Goal: Information Seeking & Learning: Learn about a topic

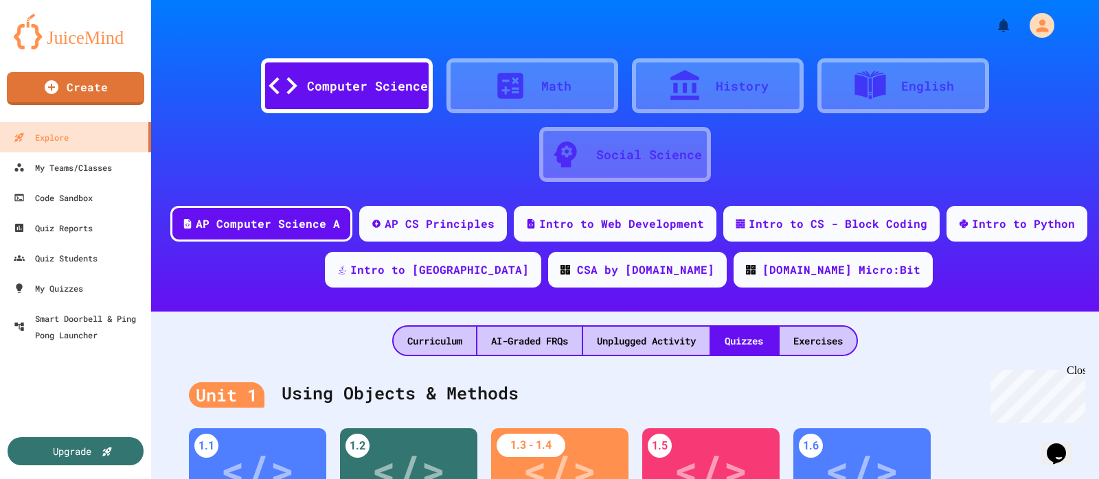
scroll to position [349, 0]
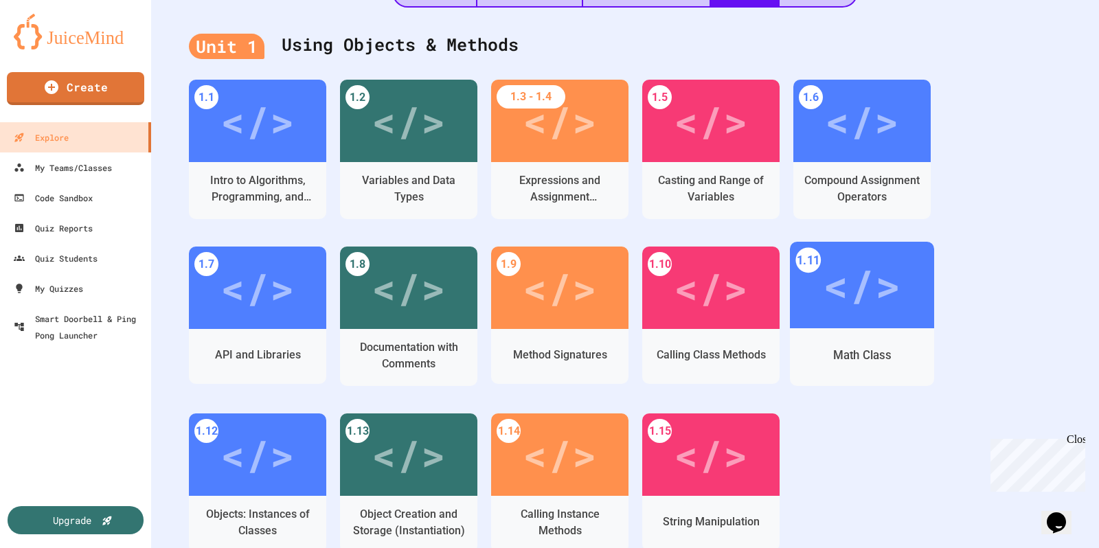
click at [843, 280] on div "</>" at bounding box center [862, 285] width 78 height 65
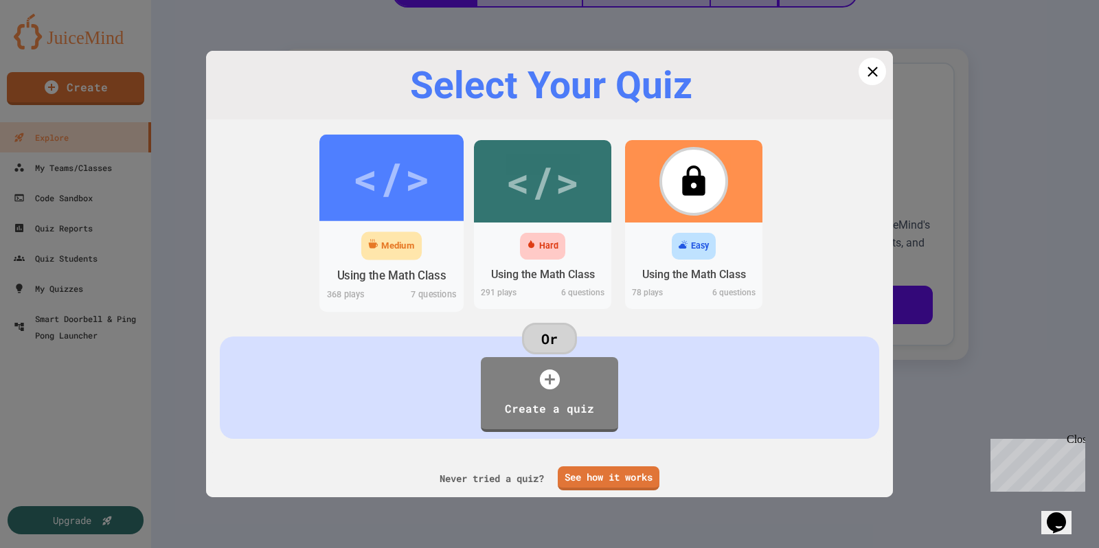
click at [397, 201] on div "</>" at bounding box center [391, 178] width 78 height 65
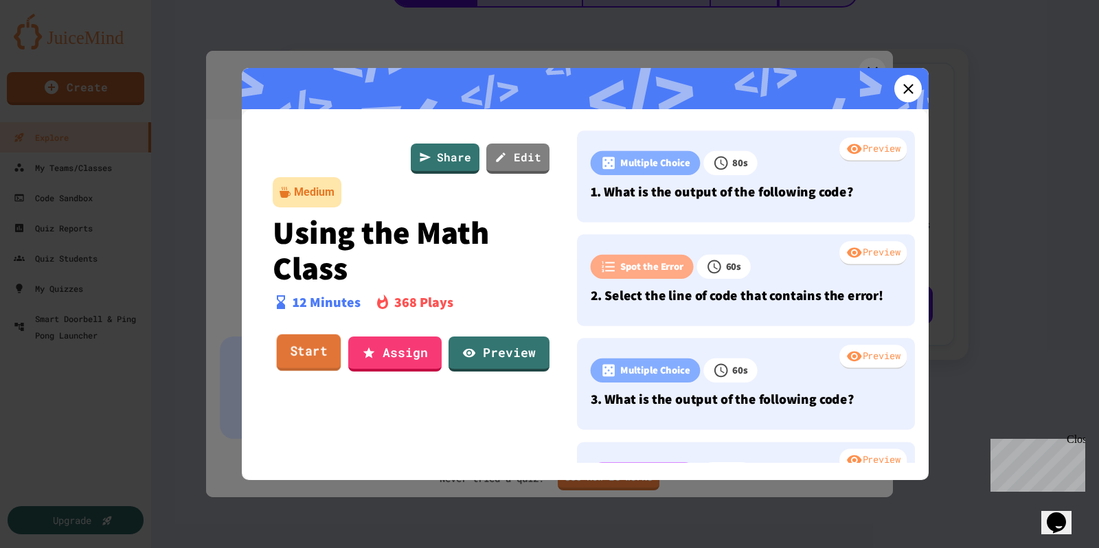
click at [303, 348] on link "Start" at bounding box center [309, 353] width 65 height 37
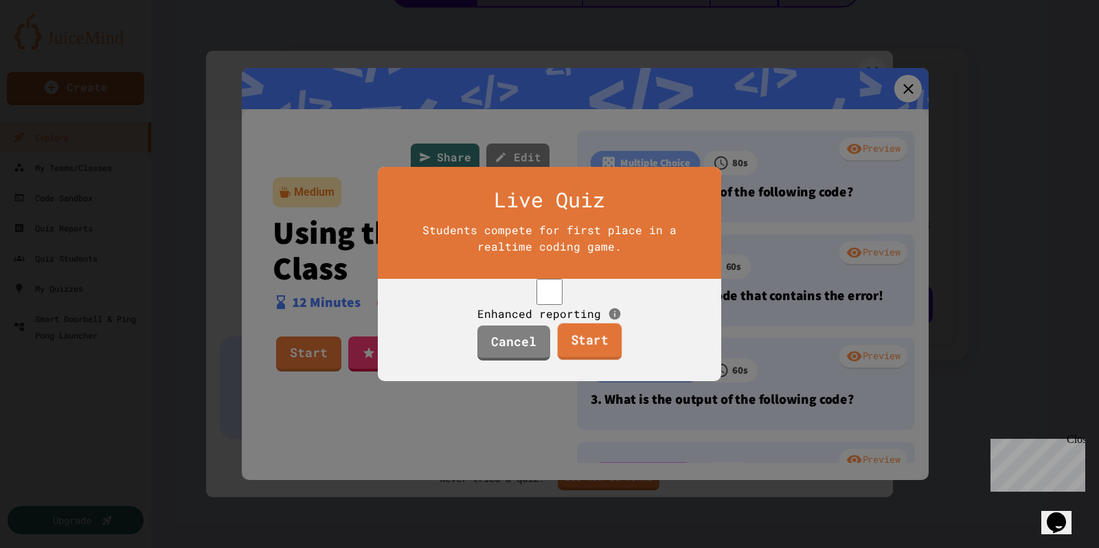
click at [592, 352] on link "Start" at bounding box center [589, 342] width 65 height 37
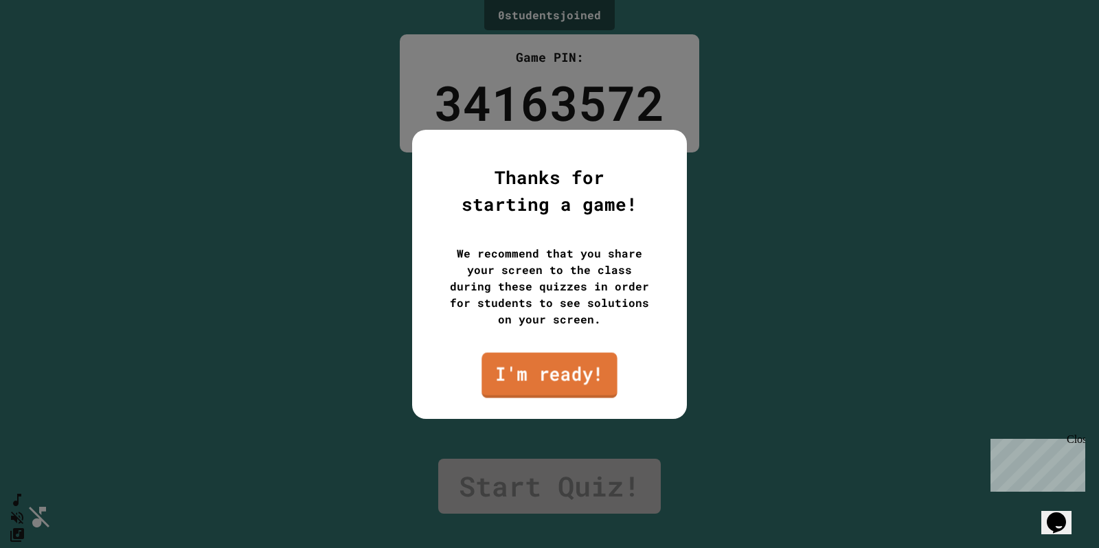
click at [551, 378] on link "I'm ready!" at bounding box center [549, 374] width 135 height 45
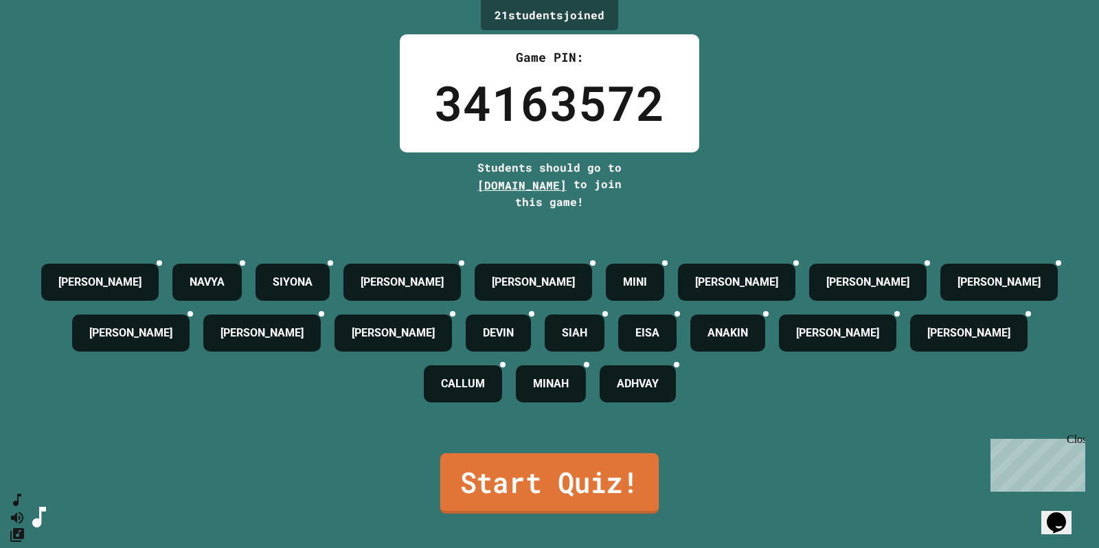
click at [580, 467] on link "Start Quiz!" at bounding box center [549, 483] width 218 height 60
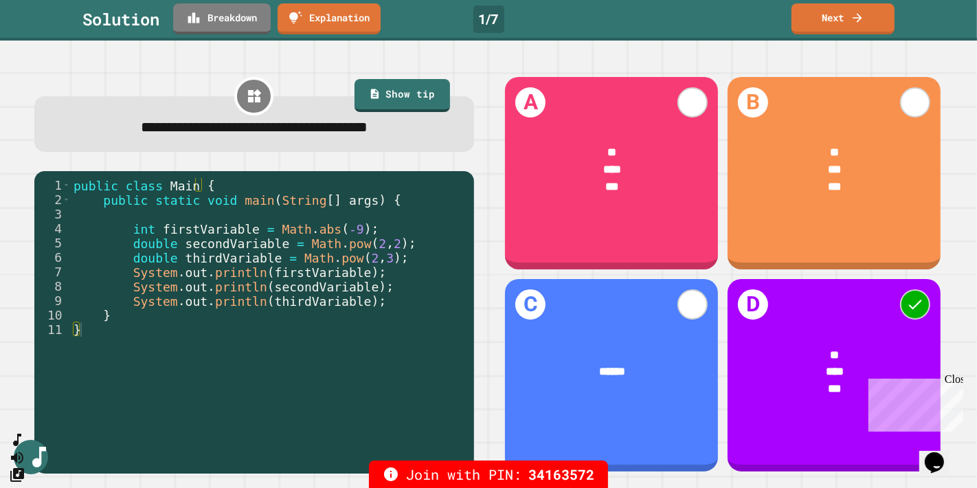
click at [850, 21] on link "Next" at bounding box center [842, 18] width 103 height 31
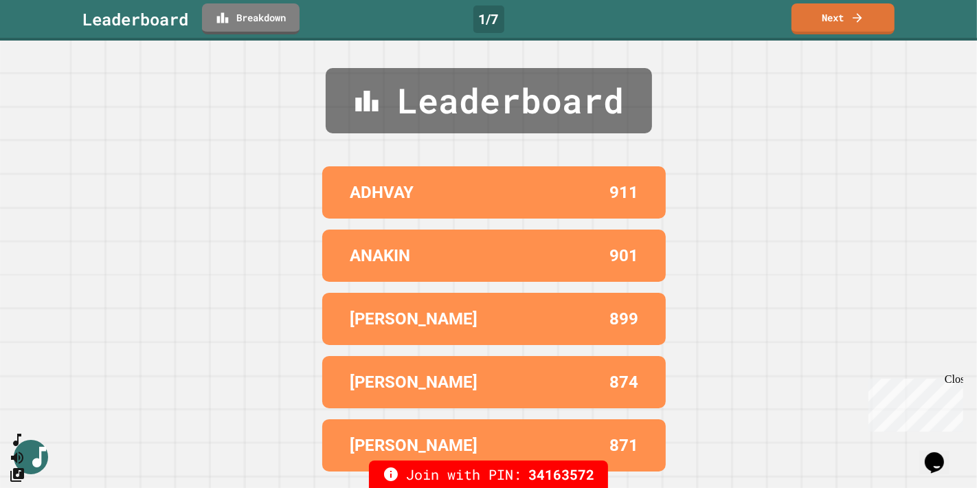
click at [870, 12] on link "Next" at bounding box center [842, 18] width 103 height 31
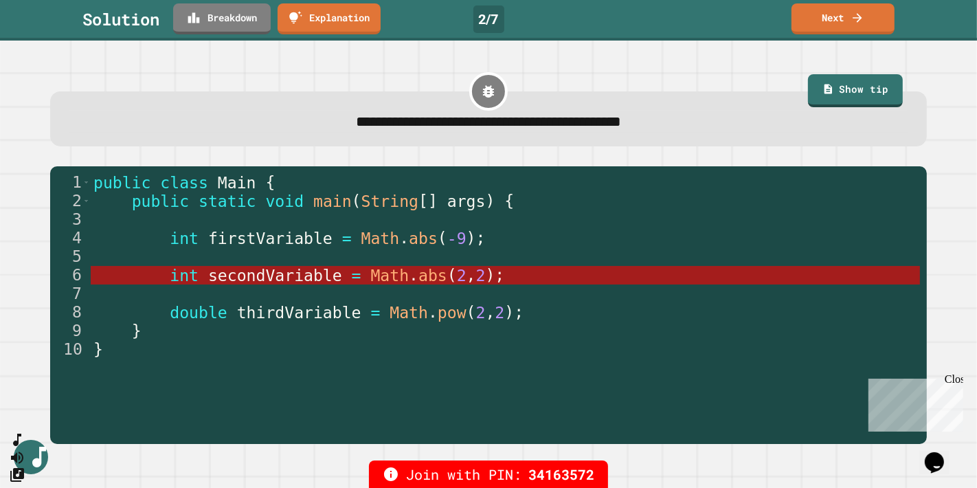
click at [857, 17] on icon at bounding box center [856, 17] width 9 height 9
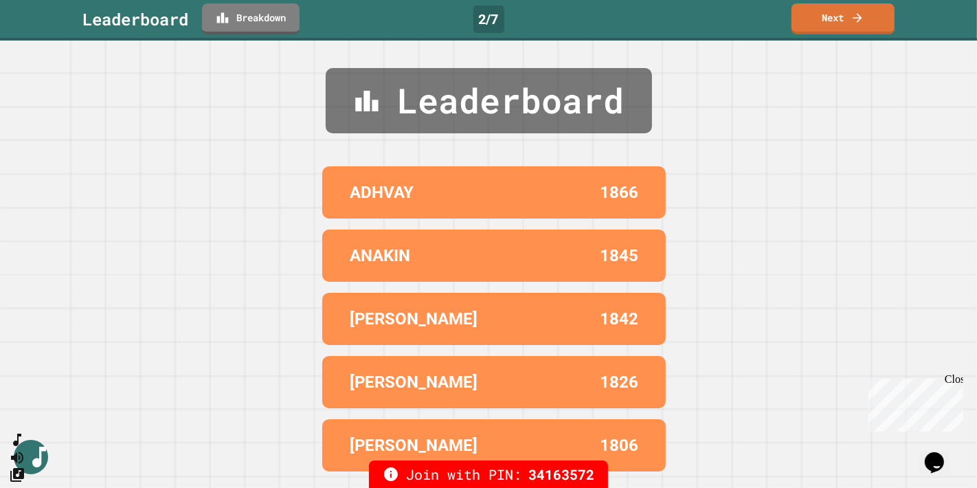
click at [848, 18] on link "Next" at bounding box center [842, 18] width 103 height 31
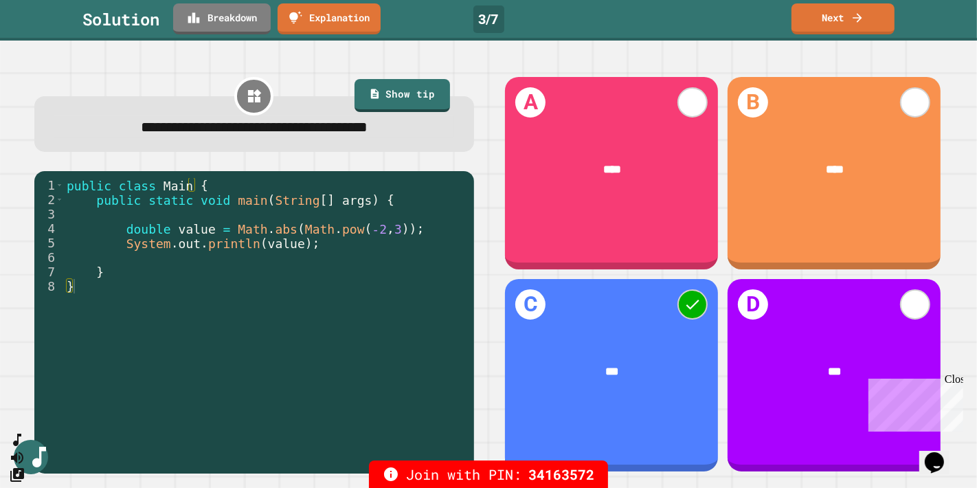
click at [853, 25] on link "Next" at bounding box center [842, 18] width 103 height 31
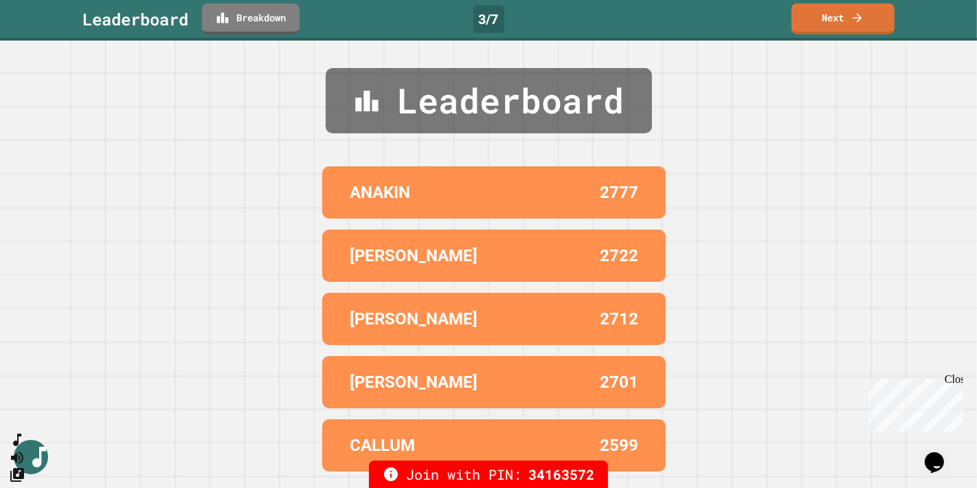
click at [854, 19] on icon at bounding box center [857, 18] width 14 height 14
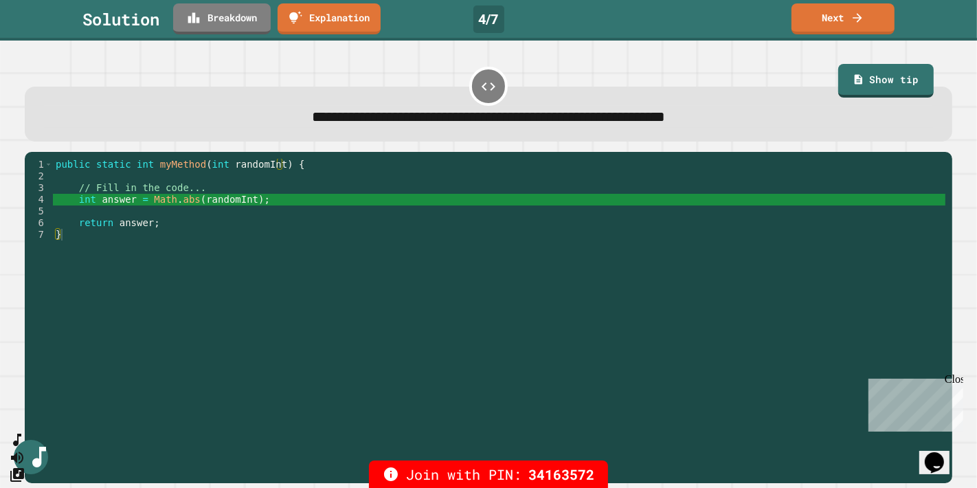
click at [845, 19] on link "Next" at bounding box center [842, 18] width 103 height 31
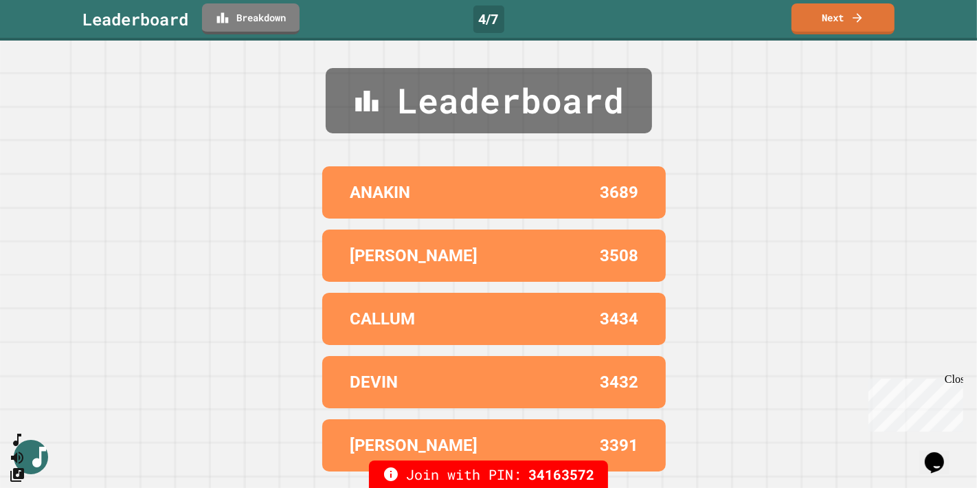
click at [861, 17] on icon at bounding box center [856, 17] width 9 height 9
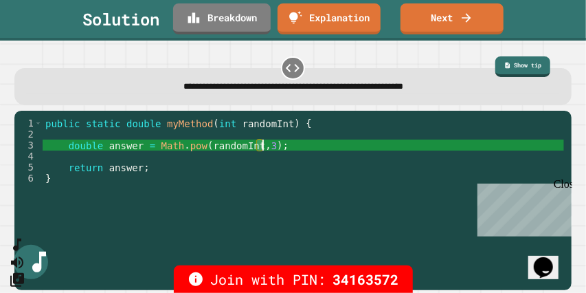
drag, startPoint x: 256, startPoint y: 148, endPoint x: 262, endPoint y: 148, distance: 6.9
click at [262, 148] on div "public static double myMethod ( int randomInt ) { double answer = Math . pow ( …" at bounding box center [303, 199] width 521 height 165
click at [267, 201] on div "public static double myMethod ( int randomInt ) { double answer = Math . pow ( …" at bounding box center [303, 199] width 521 height 165
type textarea "*"
click at [455, 25] on link "Next" at bounding box center [452, 17] width 100 height 32
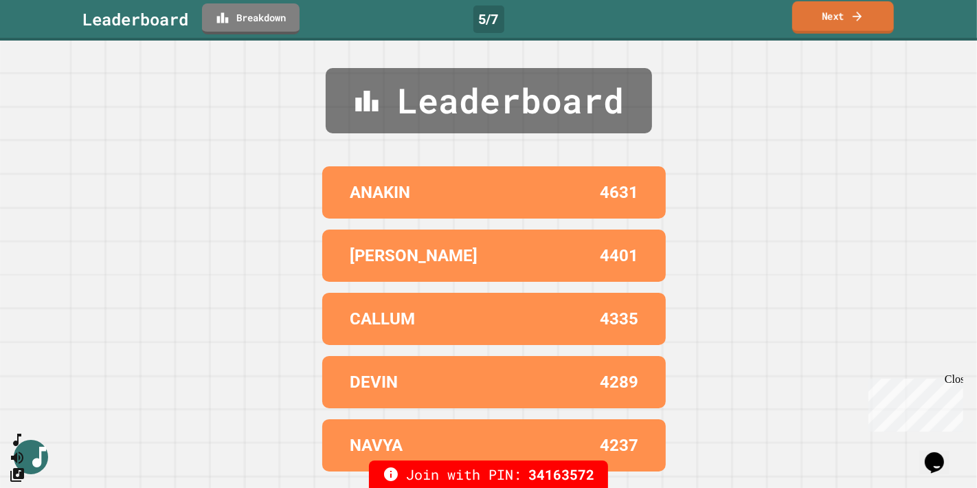
click at [839, 18] on link "Next" at bounding box center [843, 17] width 102 height 32
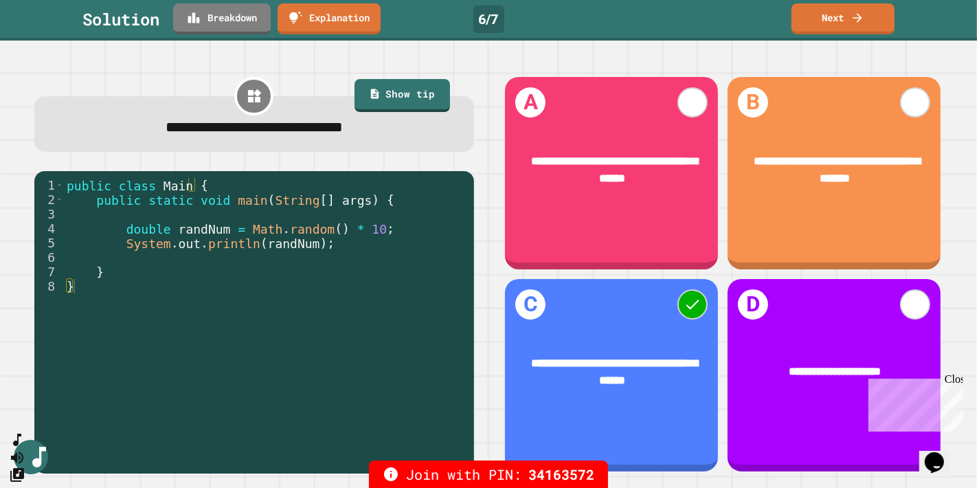
type textarea "**********"
drag, startPoint x: 240, startPoint y: 227, endPoint x: 319, endPoint y: 231, distance: 78.5
click at [319, 231] on div "public class Main { public static void main ( String [ ] args ) { double randNu…" at bounding box center [265, 315] width 403 height 274
click at [845, 17] on link "Next" at bounding box center [842, 17] width 102 height 32
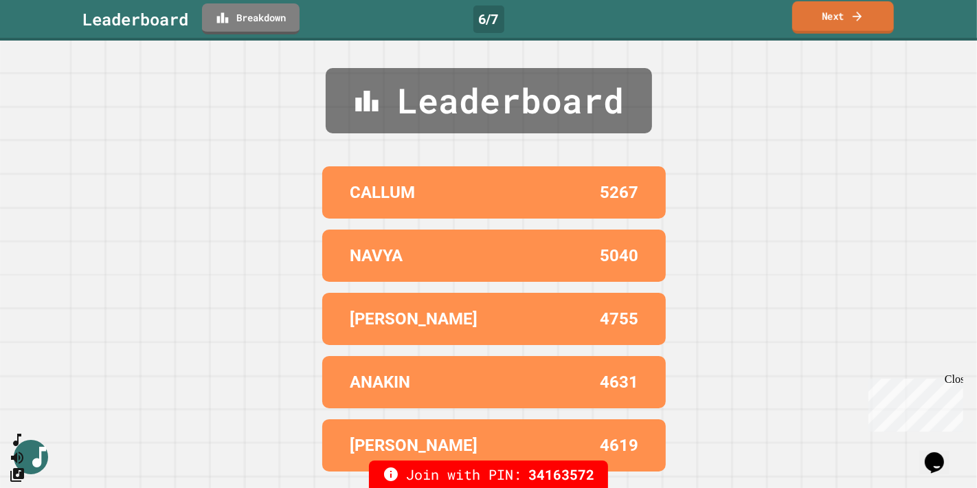
click at [826, 17] on link "Next" at bounding box center [843, 17] width 102 height 32
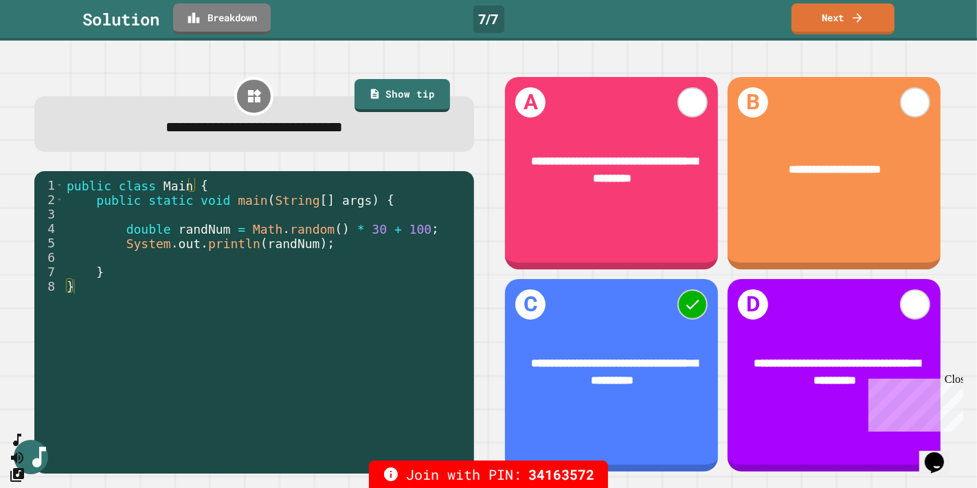
type textarea "**********"
drag, startPoint x: 236, startPoint y: 231, endPoint x: 361, endPoint y: 232, distance: 124.3
click at [361, 232] on div "public class Main { public static void main ( String [ ] args ) { double randNu…" at bounding box center [265, 315] width 403 height 274
click at [839, 11] on link "Next" at bounding box center [843, 17] width 102 height 32
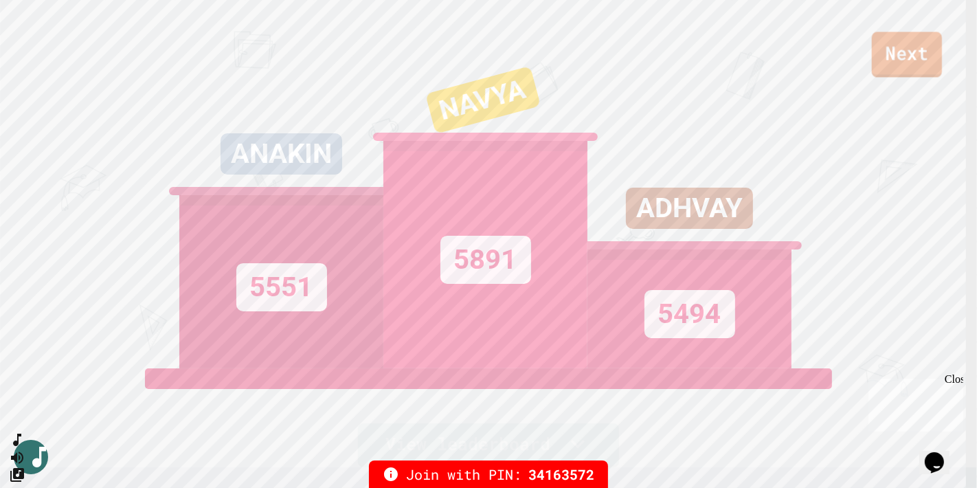
click at [903, 56] on link "Next" at bounding box center [907, 54] width 70 height 45
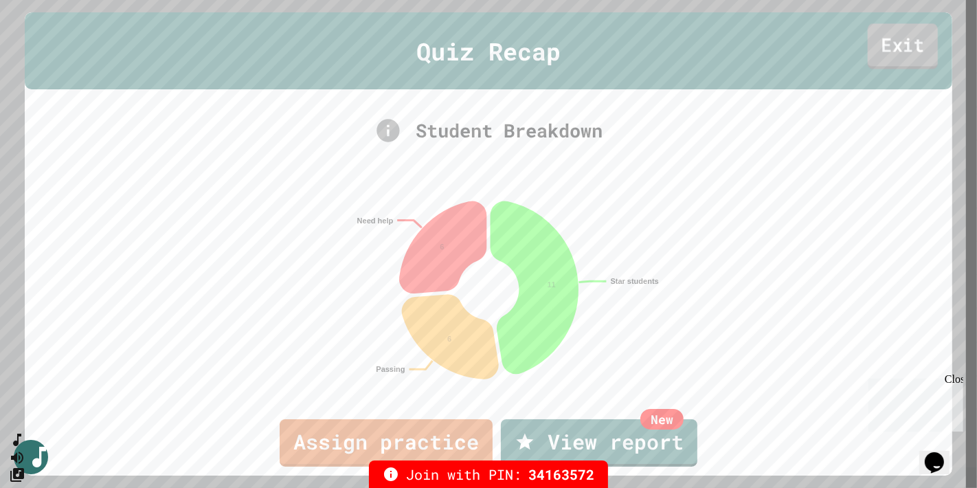
click at [893, 38] on link "Exit" at bounding box center [903, 45] width 70 height 45
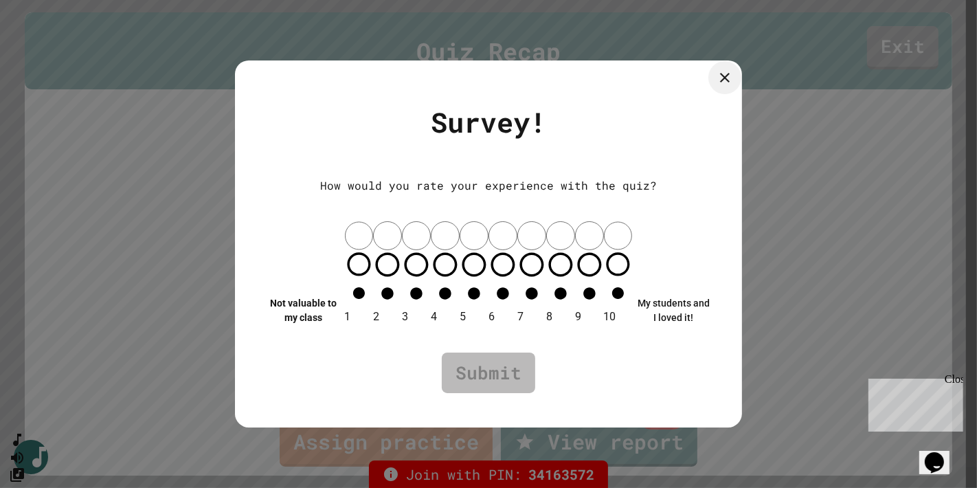
click at [721, 86] on icon at bounding box center [724, 77] width 16 height 16
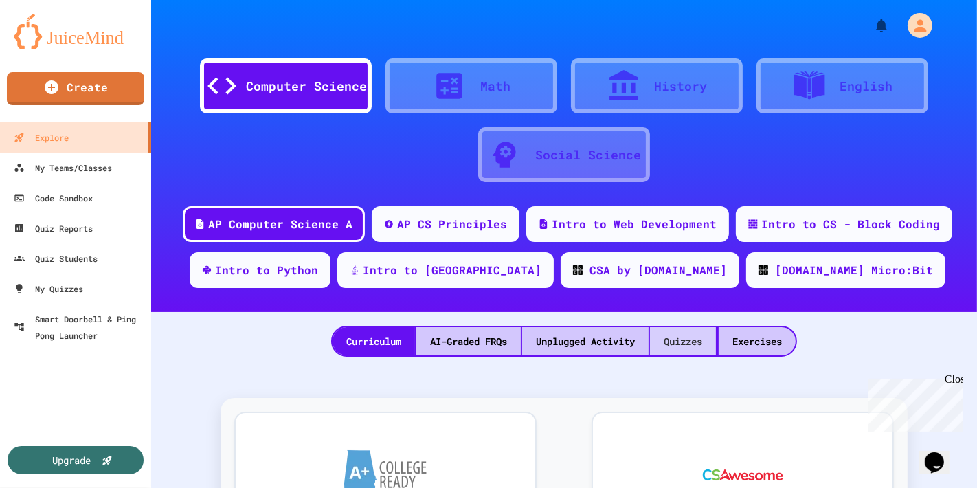
click at [689, 335] on div "Quizzes" at bounding box center [683, 341] width 66 height 28
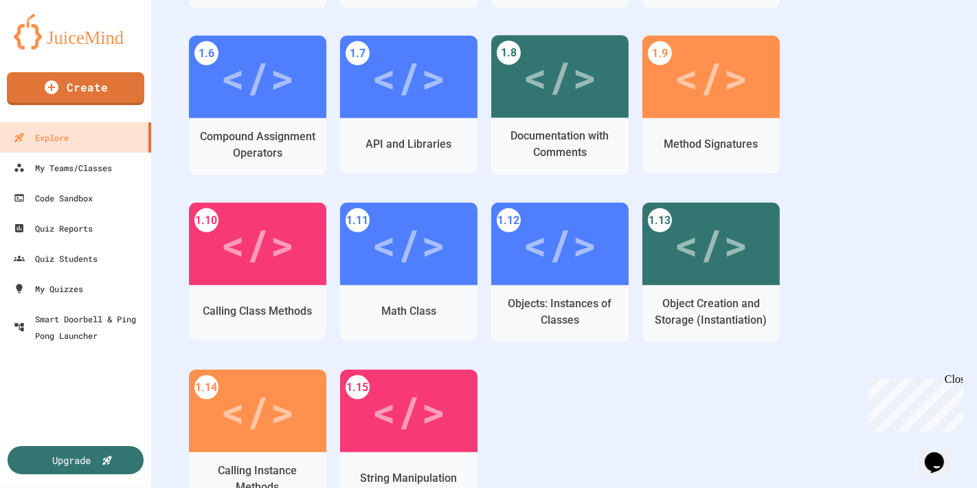
scroll to position [610, 0]
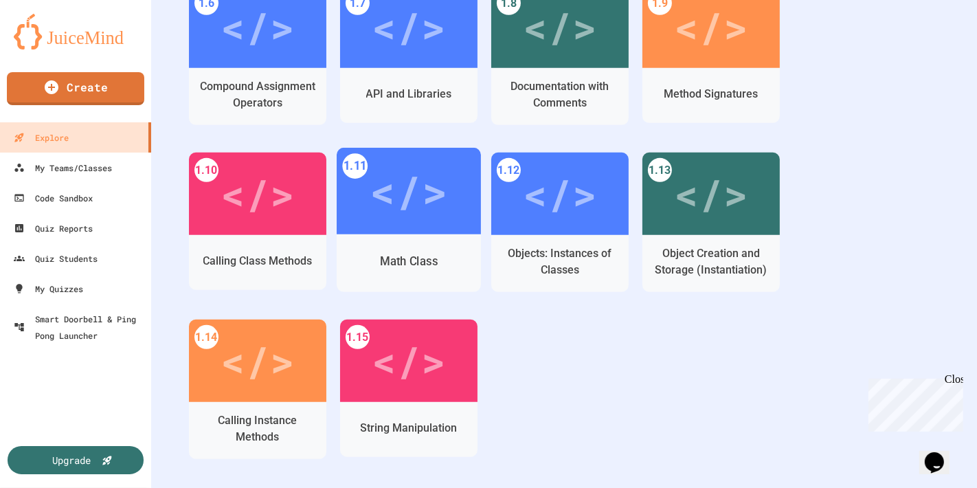
click at [396, 201] on div "</>" at bounding box center [409, 191] width 78 height 65
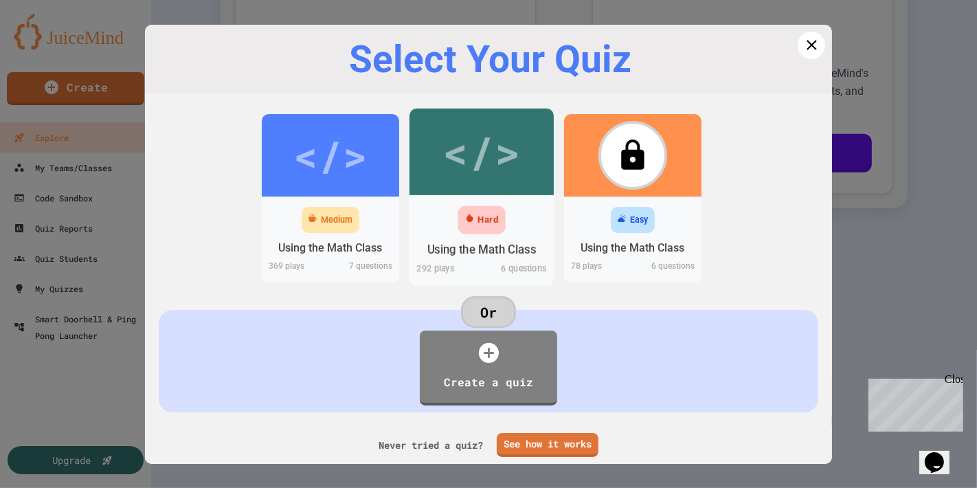
click at [484, 169] on div "</>" at bounding box center [481, 151] width 78 height 65
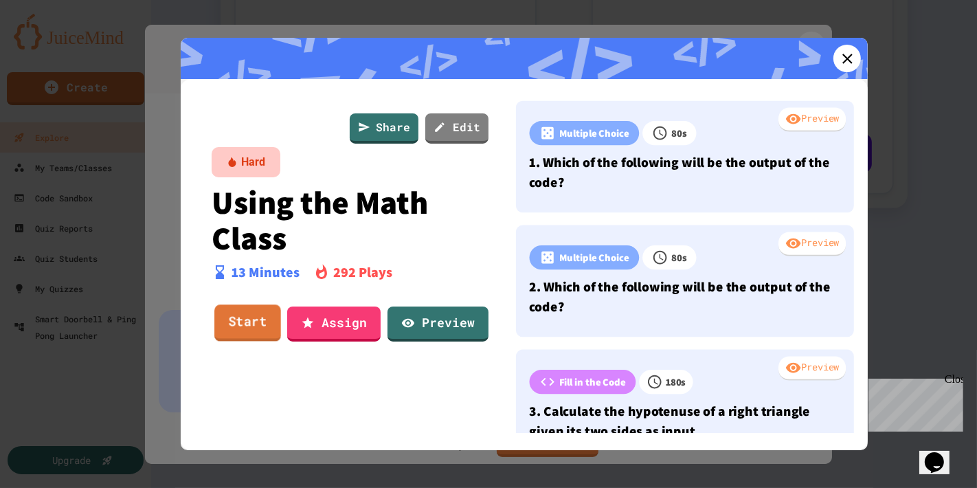
click at [250, 320] on link "Start" at bounding box center [247, 323] width 67 height 37
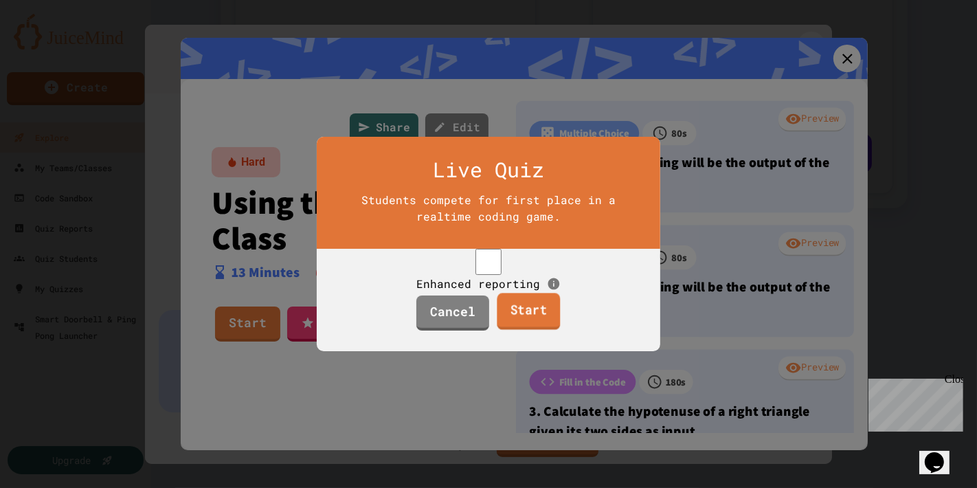
click at [499, 328] on link "Start" at bounding box center [528, 311] width 63 height 37
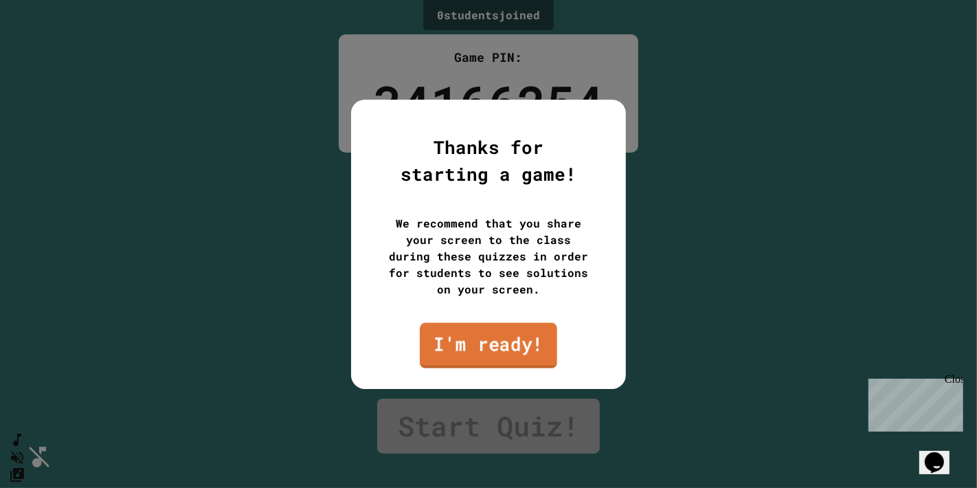
click at [462, 342] on link "I'm ready!" at bounding box center [488, 344] width 137 height 45
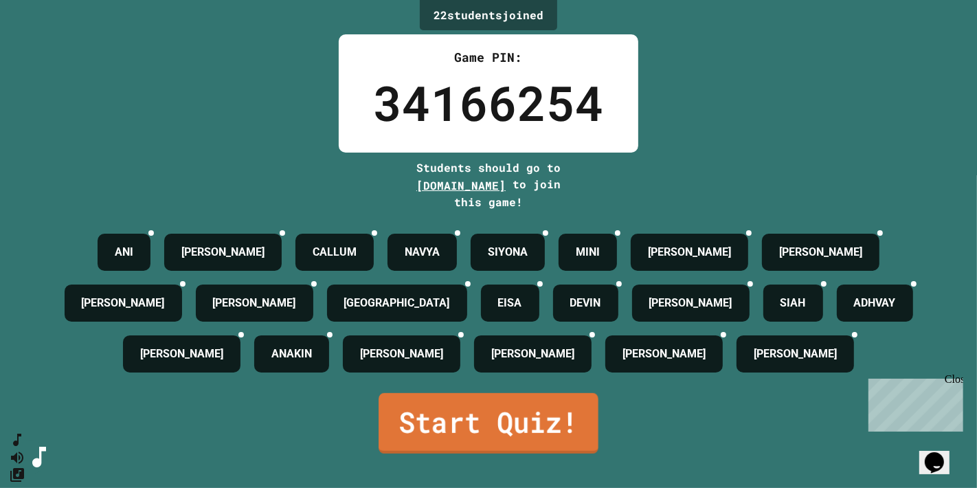
click at [453, 435] on link "Start Quiz!" at bounding box center [488, 423] width 220 height 60
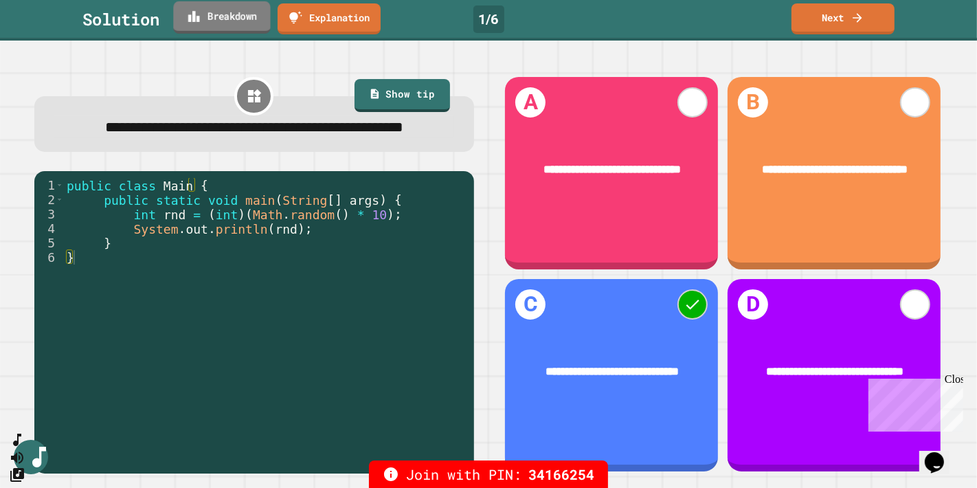
click at [214, 25] on link "Breakdown" at bounding box center [221, 17] width 97 height 32
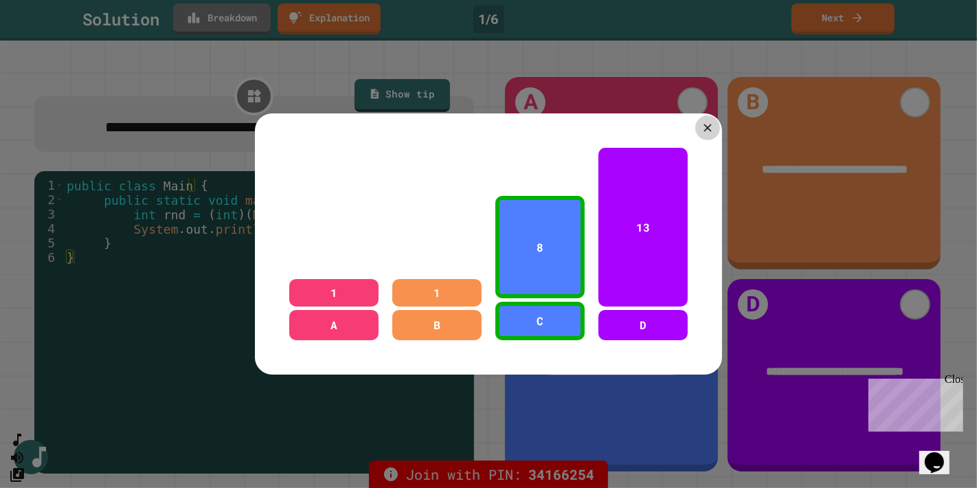
click at [703, 121] on icon at bounding box center [707, 127] width 13 height 13
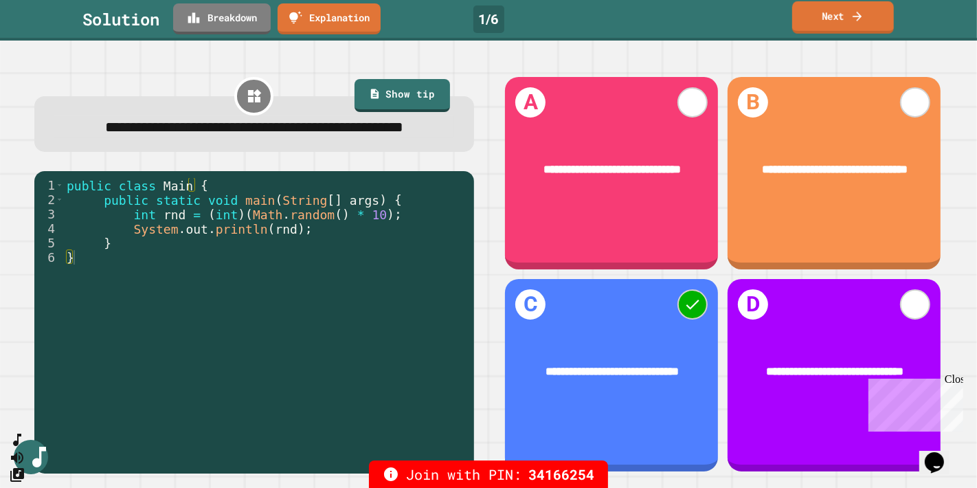
click at [840, 14] on link "Next" at bounding box center [843, 17] width 102 height 32
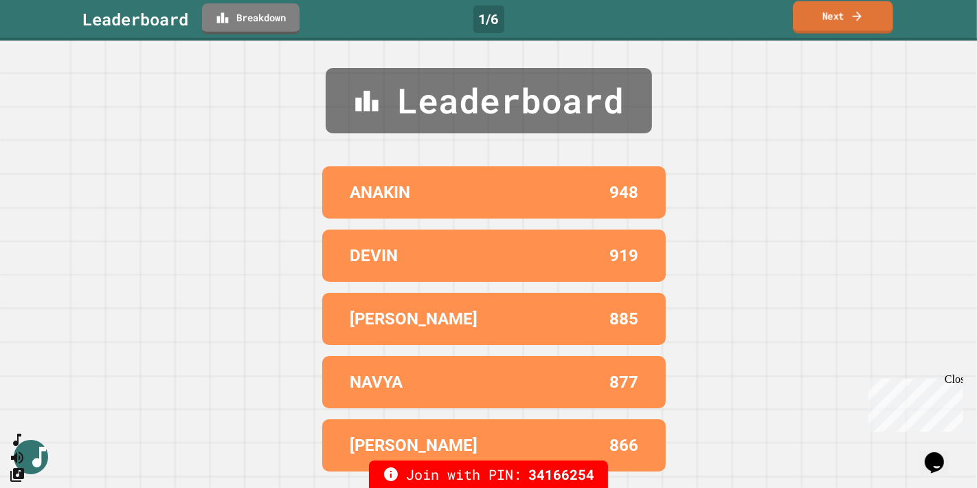
click at [833, 19] on link "Next" at bounding box center [843, 17] width 100 height 32
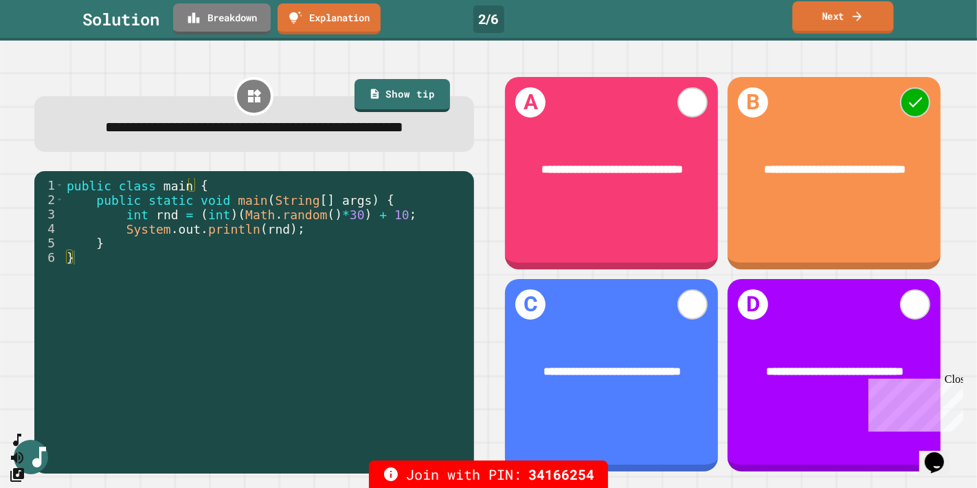
click at [827, 16] on link "Next" at bounding box center [842, 17] width 101 height 32
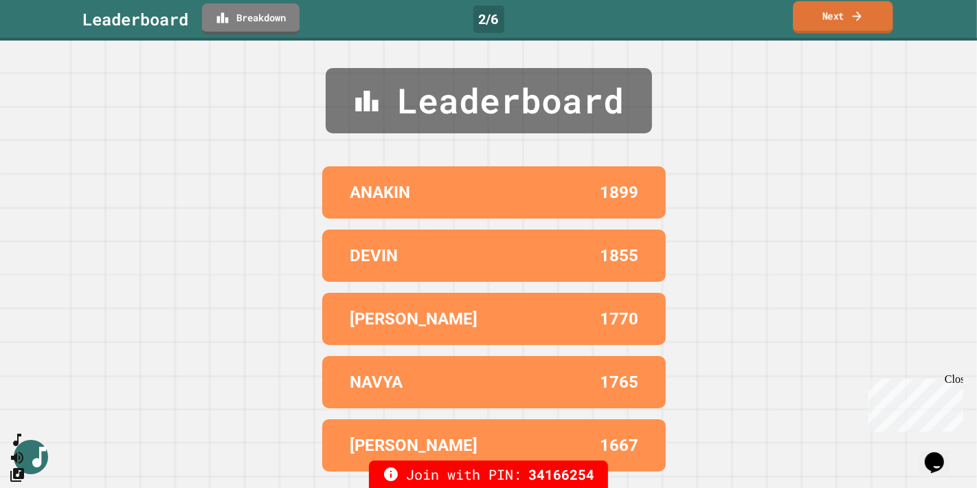
click at [825, 19] on link "Next" at bounding box center [843, 17] width 100 height 32
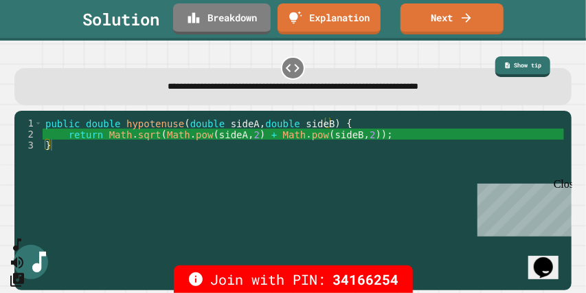
type textarea "**********"
drag, startPoint x: 128, startPoint y: 139, endPoint x: 143, endPoint y: 139, distance: 14.4
click at [143, 139] on div "public double hypotenuse ( double sideA , double sideB ) { return Math . sqrt (…" at bounding box center [303, 199] width 521 height 165
drag, startPoint x: 161, startPoint y: 138, endPoint x: 247, endPoint y: 136, distance: 85.9
click at [247, 136] on div "public double hypotenuse ( double sideA , double sideB ) { return Math . sqrt (…" at bounding box center [303, 199] width 521 height 165
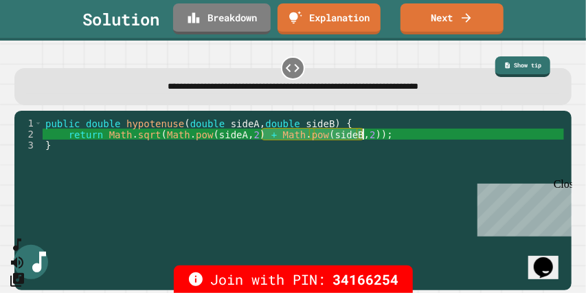
drag, startPoint x: 264, startPoint y: 137, endPoint x: 361, endPoint y: 139, distance: 97.6
click at [361, 139] on div "public double hypotenuse ( double sideA , double sideB ) { return Math . sqrt (…" at bounding box center [303, 199] width 521 height 165
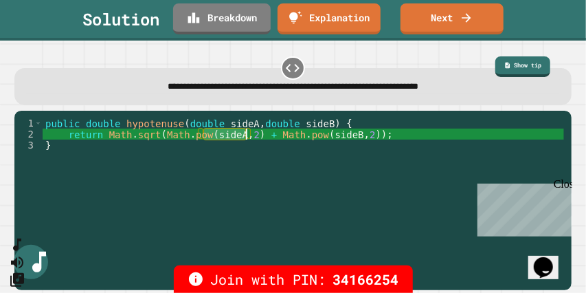
drag, startPoint x: 207, startPoint y: 136, endPoint x: 247, endPoint y: 139, distance: 39.9
click at [247, 139] on div "public double hypotenuse ( double sideA , double sideB ) { return Math . sqrt (…" at bounding box center [303, 199] width 521 height 165
drag, startPoint x: 159, startPoint y: 136, endPoint x: 365, endPoint y: 139, distance: 206.1
click at [365, 138] on div "public double hypotenuse ( double sideA , double sideB ) { return Math . sqrt (…" at bounding box center [303, 199] width 521 height 165
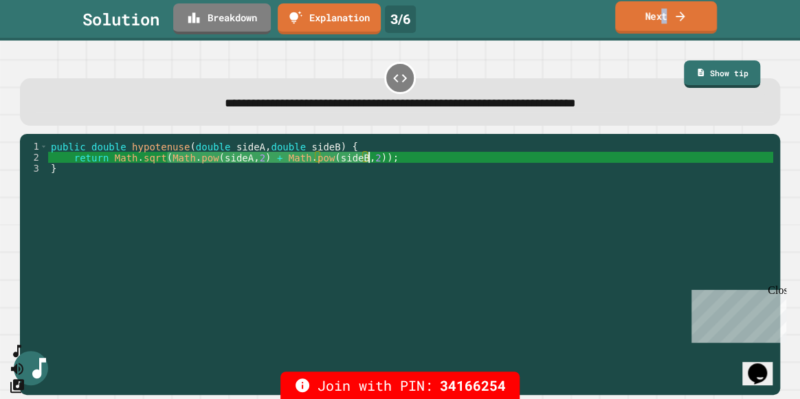
click at [664, 18] on link "Next" at bounding box center [666, 17] width 102 height 32
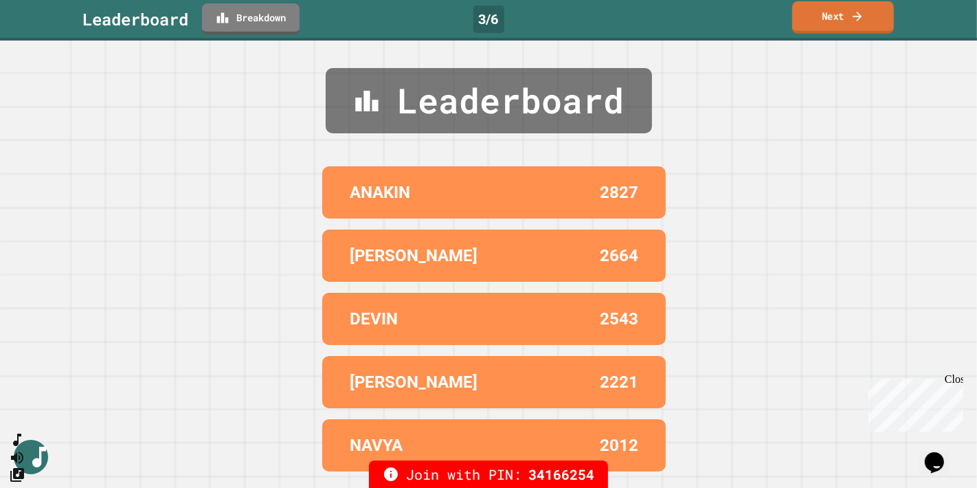
click at [825, 12] on link "Next" at bounding box center [843, 17] width 102 height 32
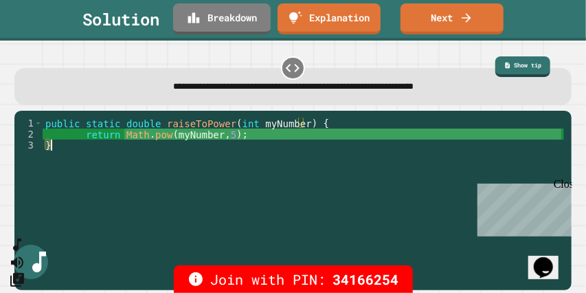
drag, startPoint x: 124, startPoint y: 138, endPoint x: 225, endPoint y: 144, distance: 101.2
click at [225, 144] on div "public static double raiseToPower ( int myNumber ) { return Math . pow ( myNumb…" at bounding box center [303, 199] width 521 height 165
click at [223, 137] on div "public static double raiseToPower ( int myNumber ) { return Math . pow ( myNumb…" at bounding box center [303, 188] width 521 height 143
type textarea "**********"
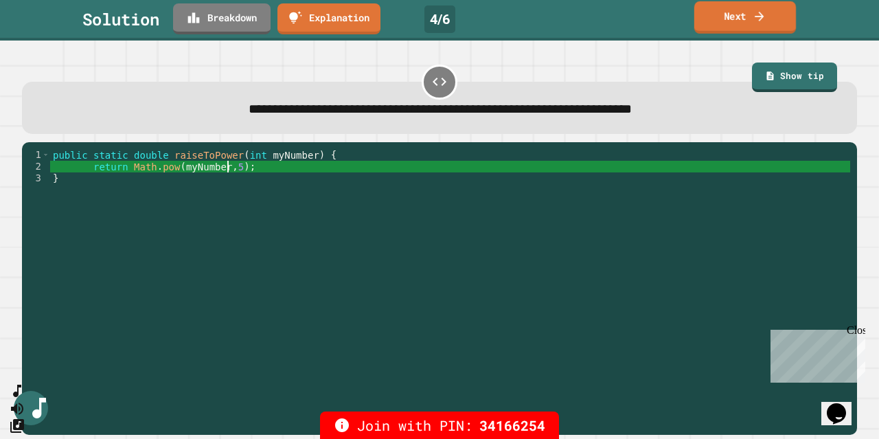
click at [750, 14] on link "Next" at bounding box center [745, 17] width 102 height 32
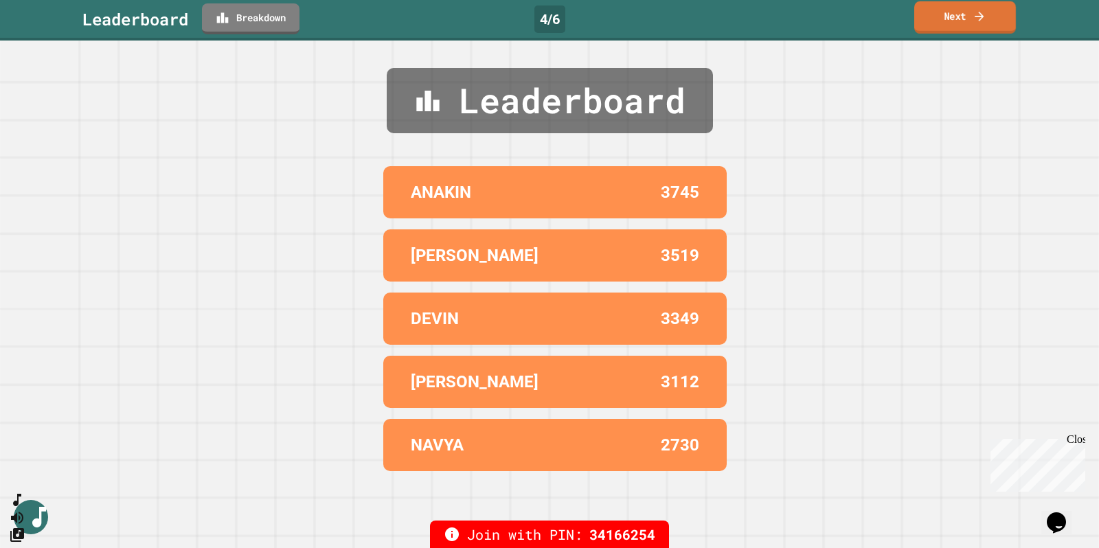
click at [951, 14] on link "Next" at bounding box center [965, 17] width 102 height 32
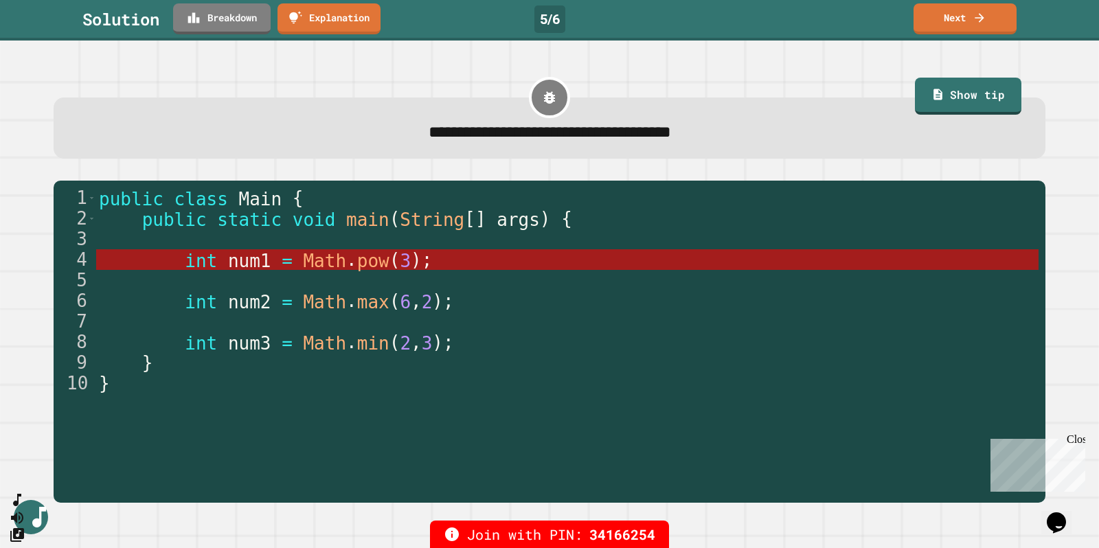
click at [989, 16] on link "Next" at bounding box center [965, 18] width 103 height 31
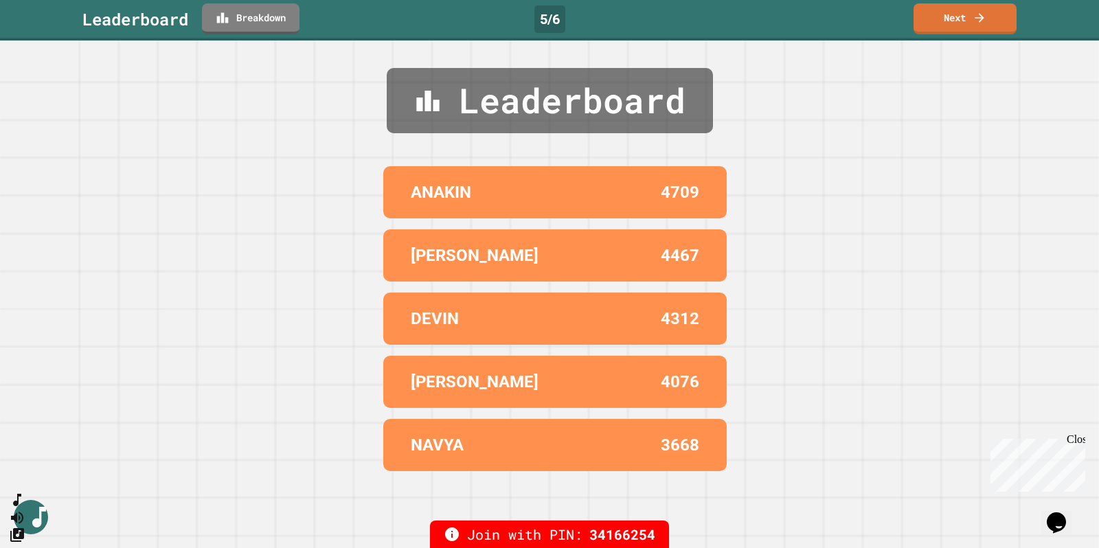
click at [998, 22] on link "Next" at bounding box center [965, 18] width 103 height 31
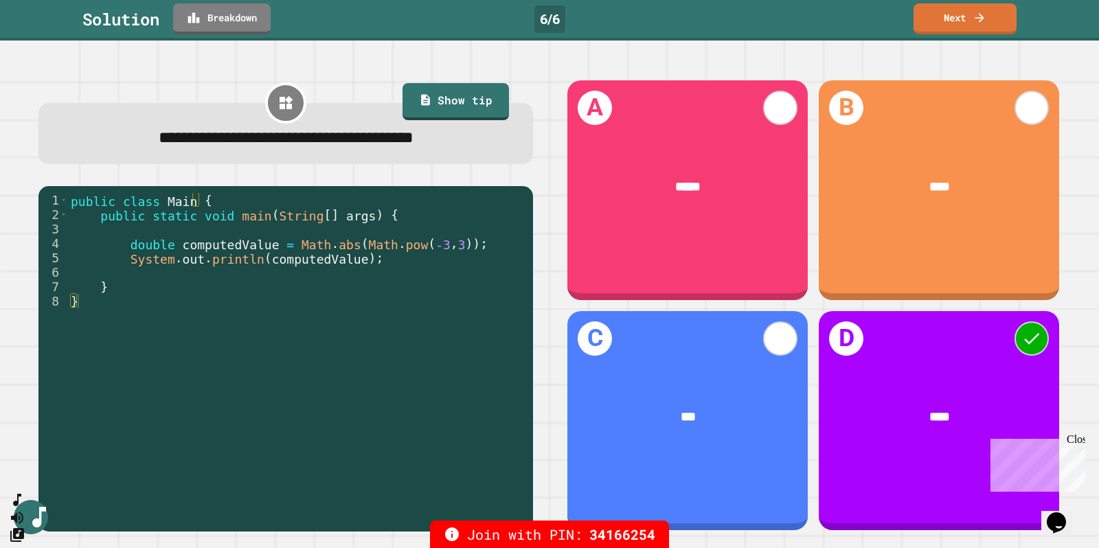
click at [984, 15] on icon at bounding box center [980, 18] width 14 height 14
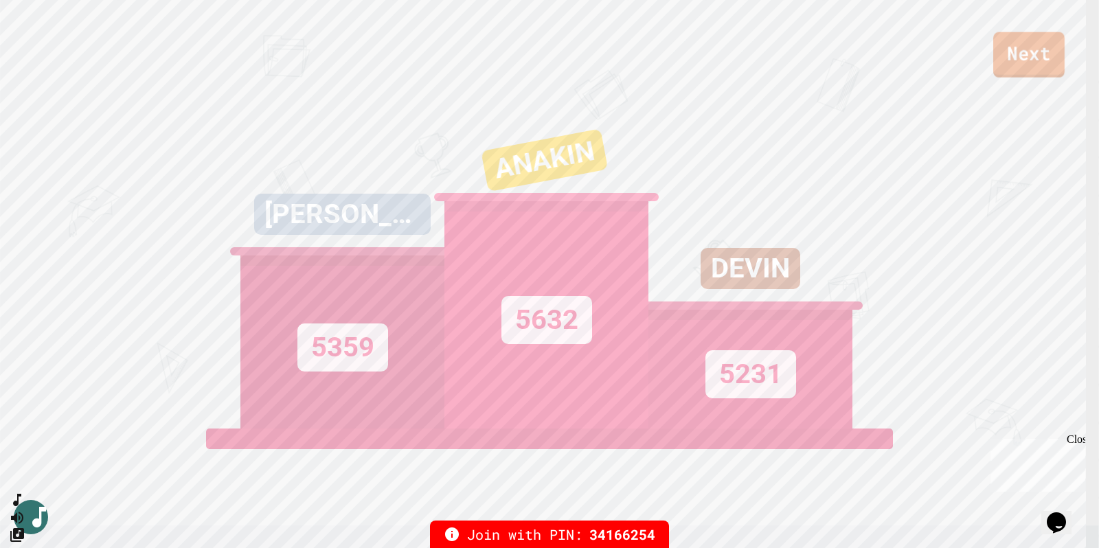
click at [1039, 56] on link "Next" at bounding box center [1028, 54] width 71 height 45
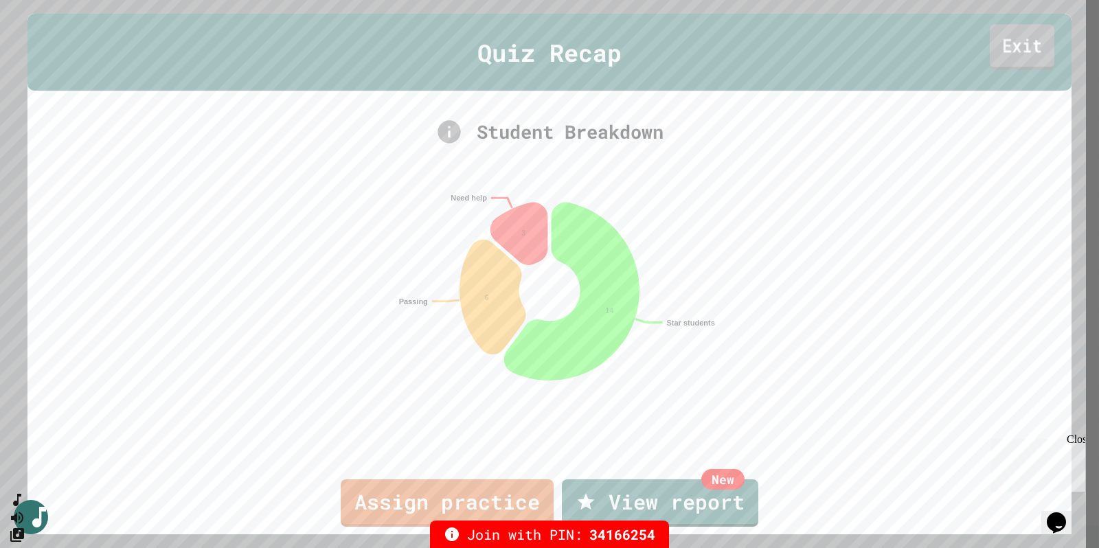
click at [1019, 45] on link "Exit" at bounding box center [1022, 46] width 65 height 45
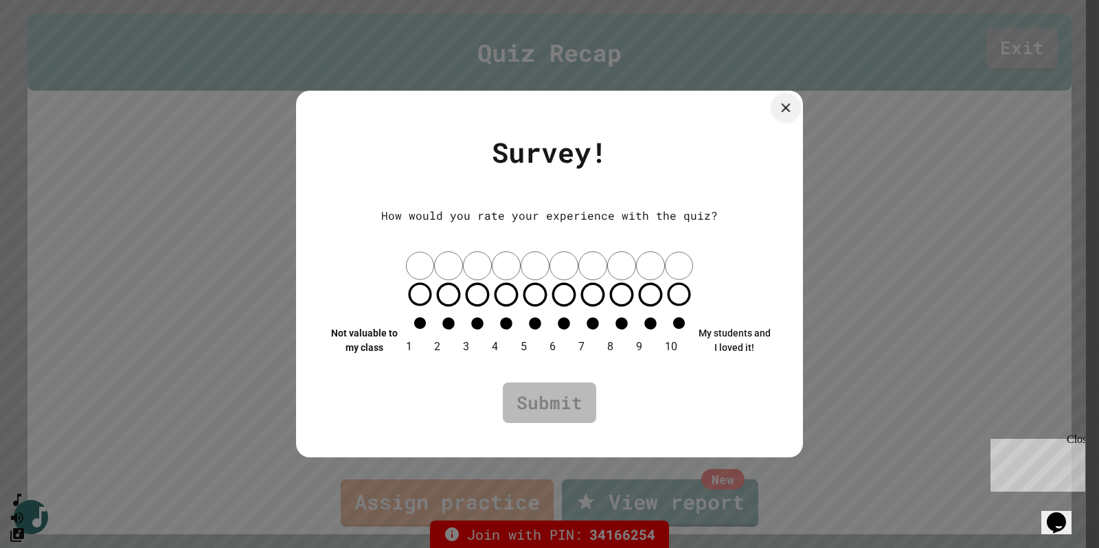
click at [786, 113] on icon at bounding box center [786, 108] width 9 height 9
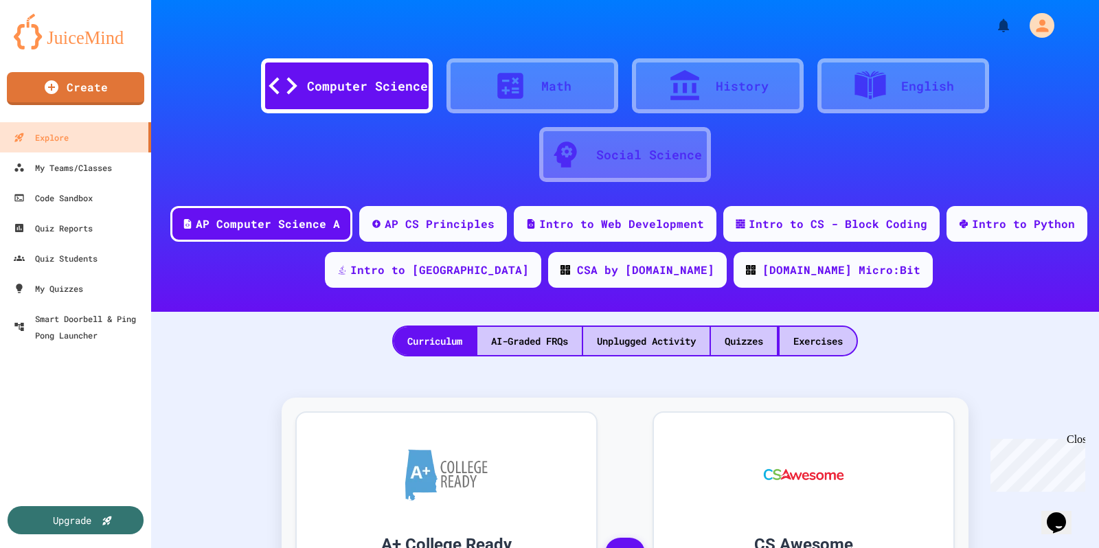
click at [750, 343] on div "Quizzes" at bounding box center [744, 341] width 66 height 28
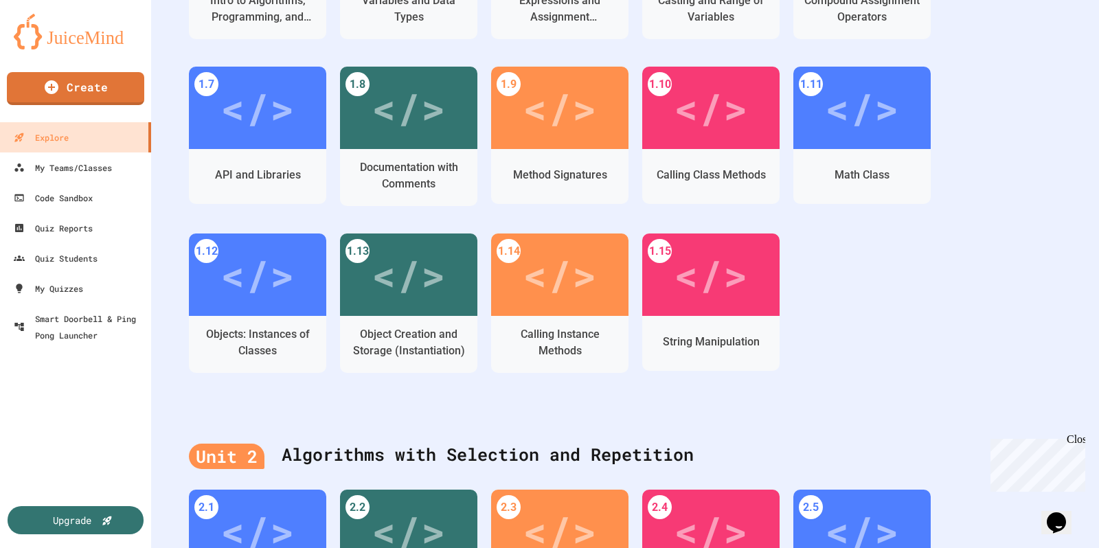
scroll to position [525, 0]
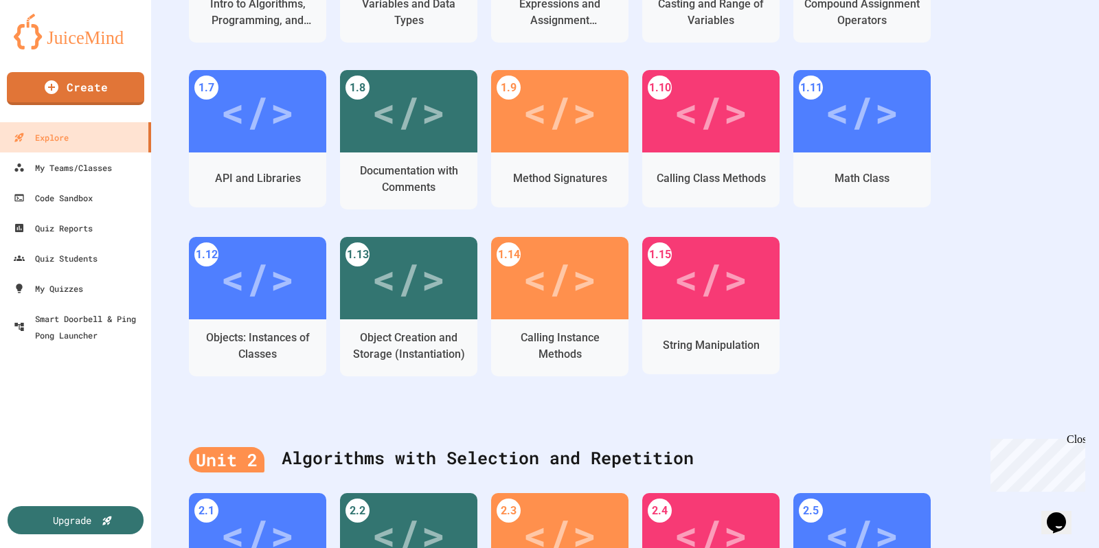
click at [267, 280] on div "</>" at bounding box center [257, 278] width 74 height 62
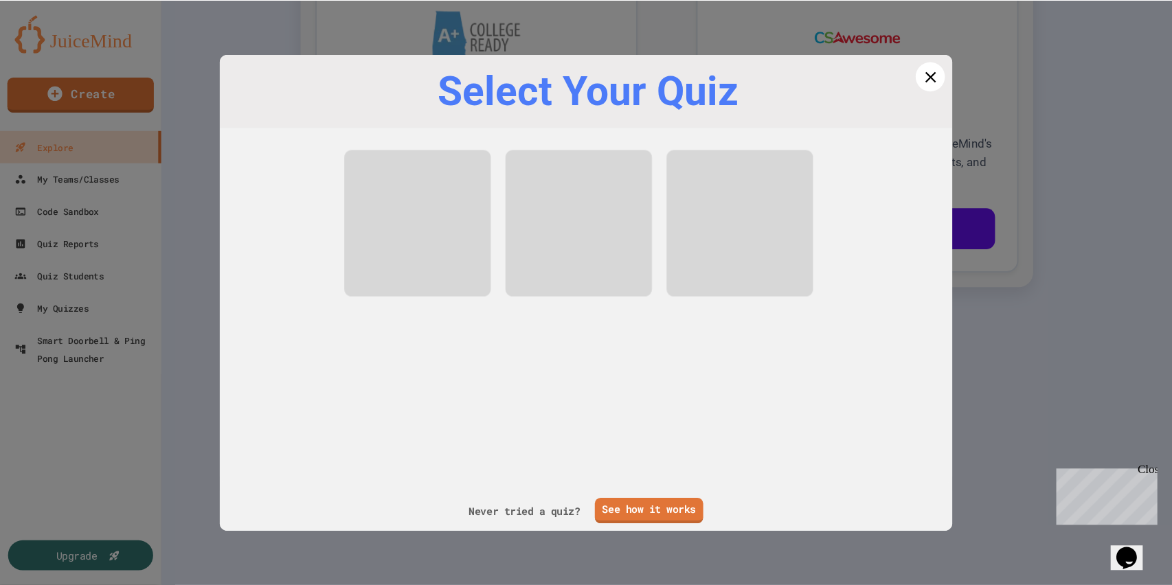
scroll to position [451, 0]
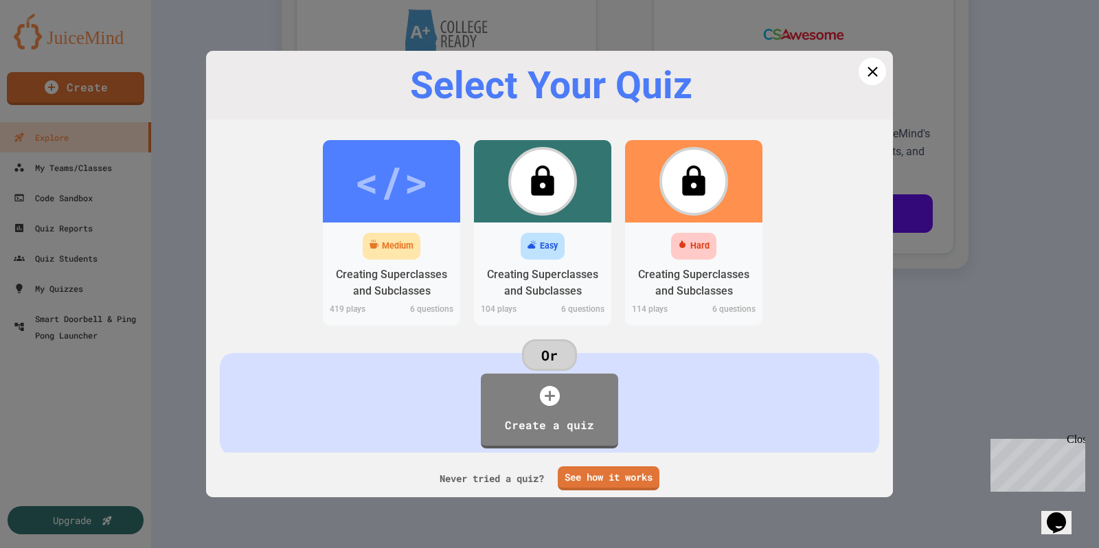
click at [864, 73] on icon at bounding box center [872, 71] width 17 height 17
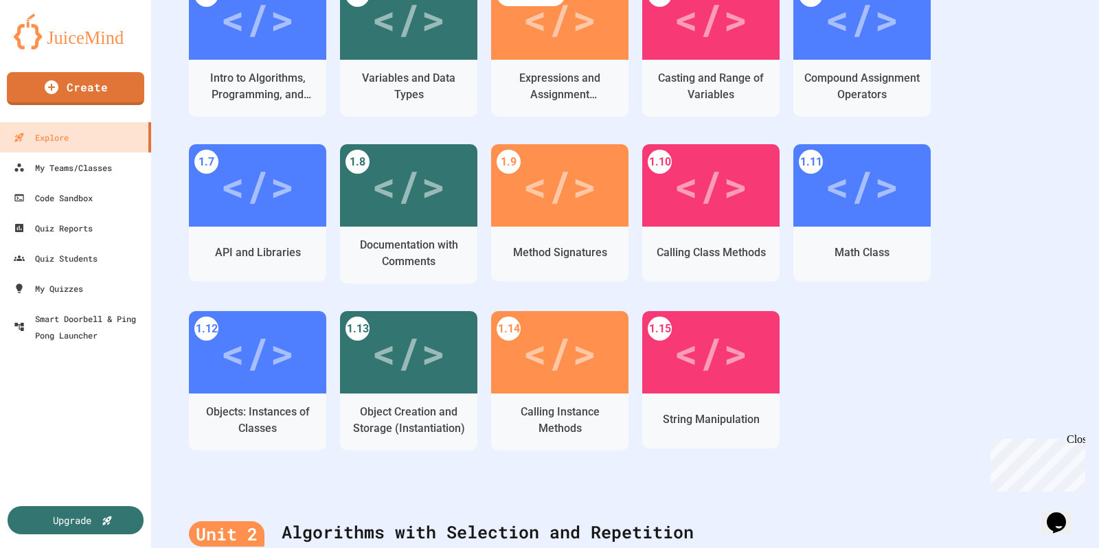
click at [412, 352] on div "</>" at bounding box center [409, 352] width 74 height 62
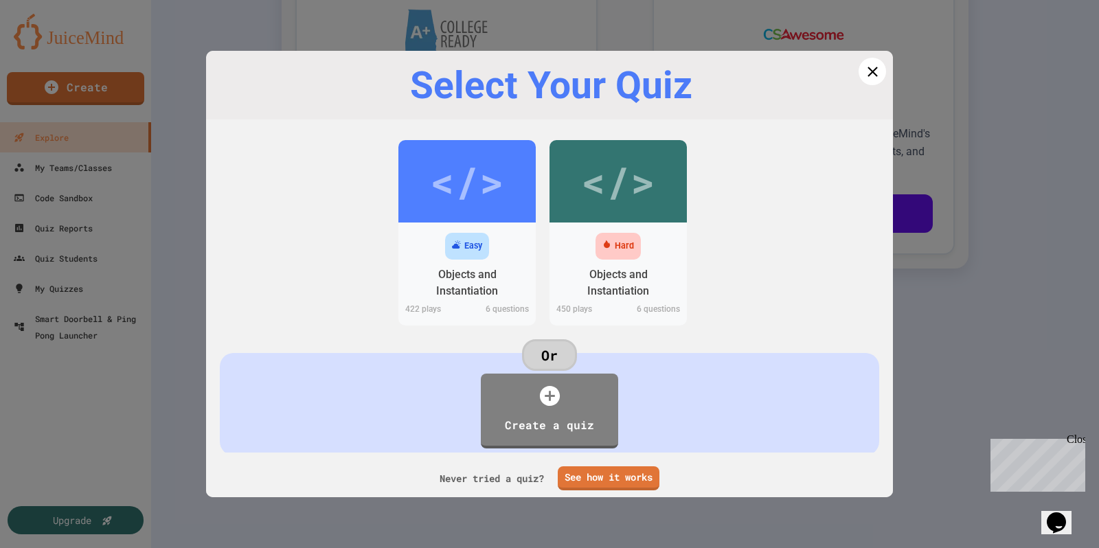
click at [475, 204] on div "</>" at bounding box center [467, 181] width 74 height 62
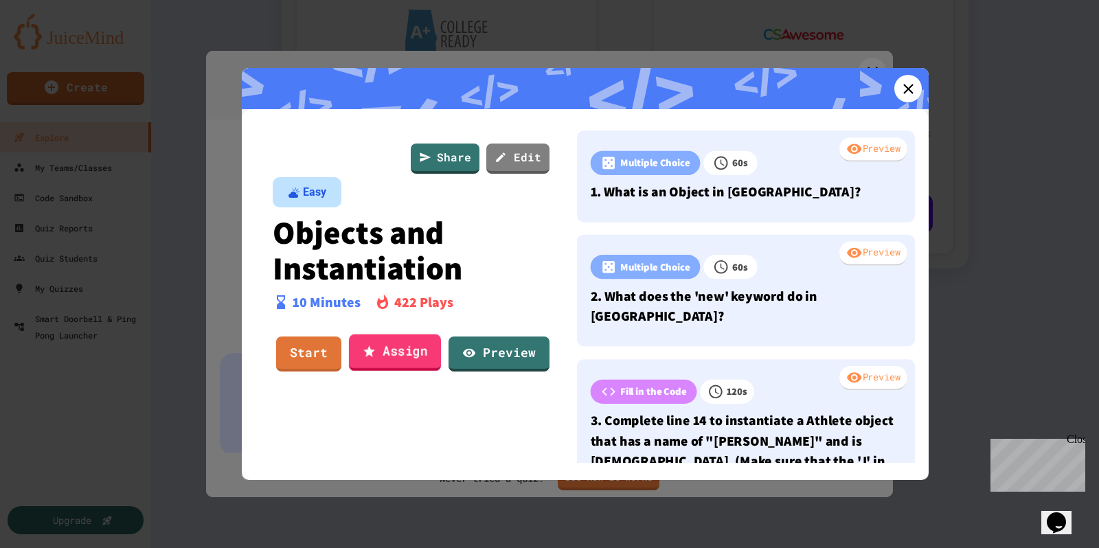
click at [310, 351] on link "Start" at bounding box center [308, 354] width 65 height 35
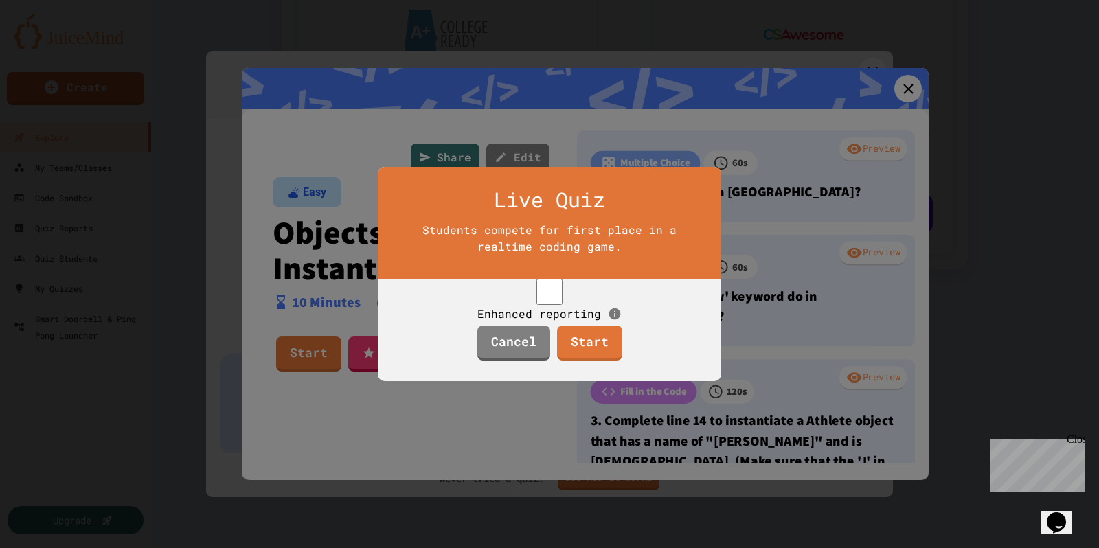
click at [578, 356] on link "Start" at bounding box center [589, 343] width 65 height 35
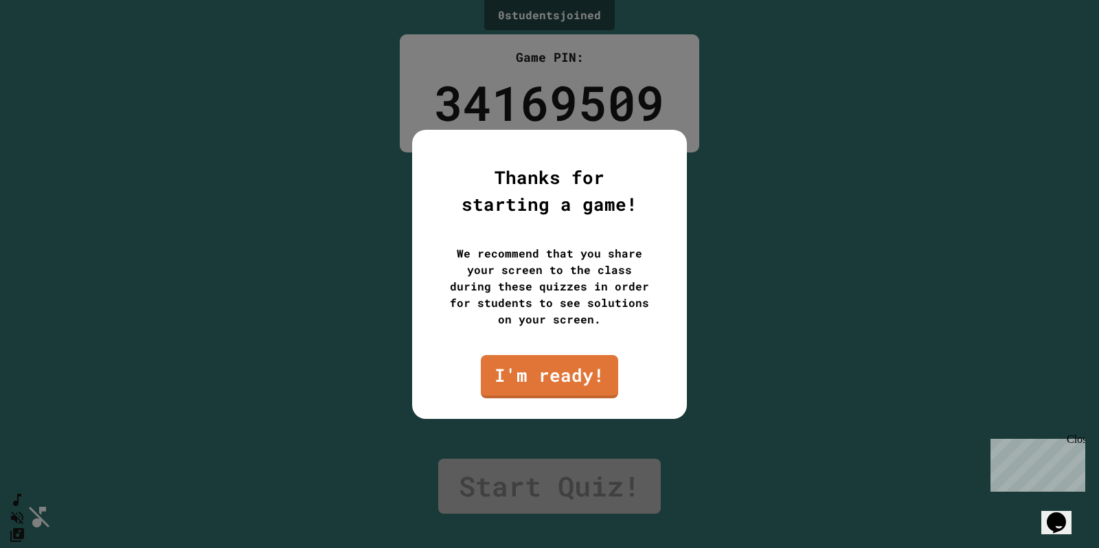
click at [543, 375] on link "I'm ready!" at bounding box center [549, 376] width 137 height 43
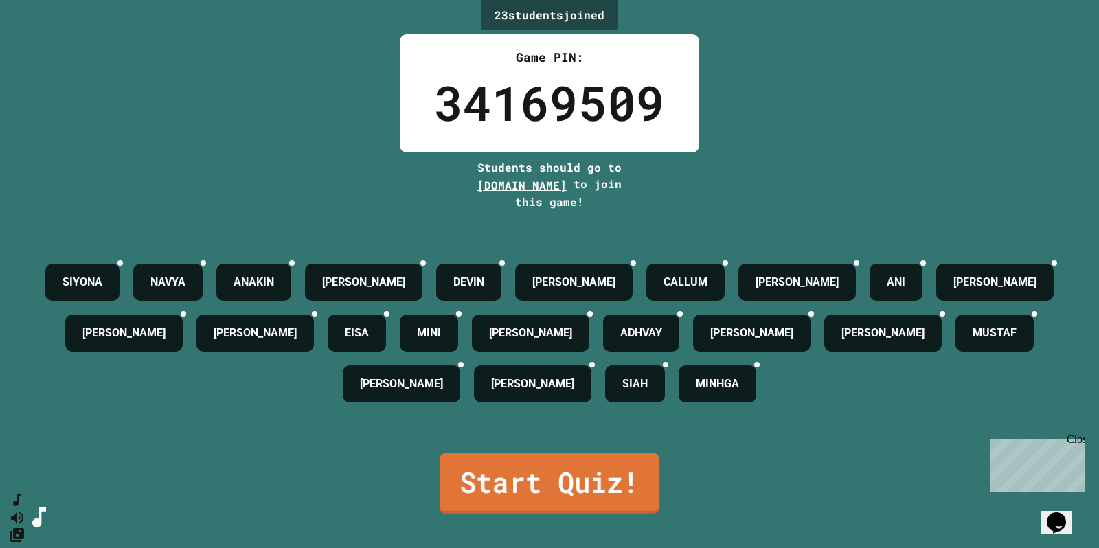
drag, startPoint x: 557, startPoint y: 465, endPoint x: 552, endPoint y: 482, distance: 17.4
click at [552, 479] on link "Start Quiz!" at bounding box center [550, 483] width 220 height 60
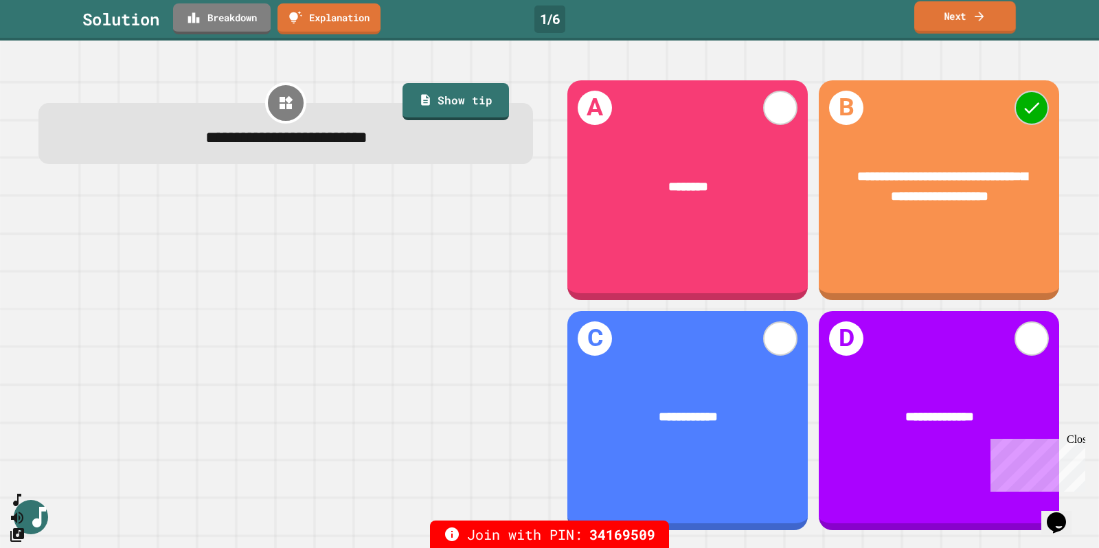
click at [965, 10] on link "Next" at bounding box center [965, 17] width 102 height 32
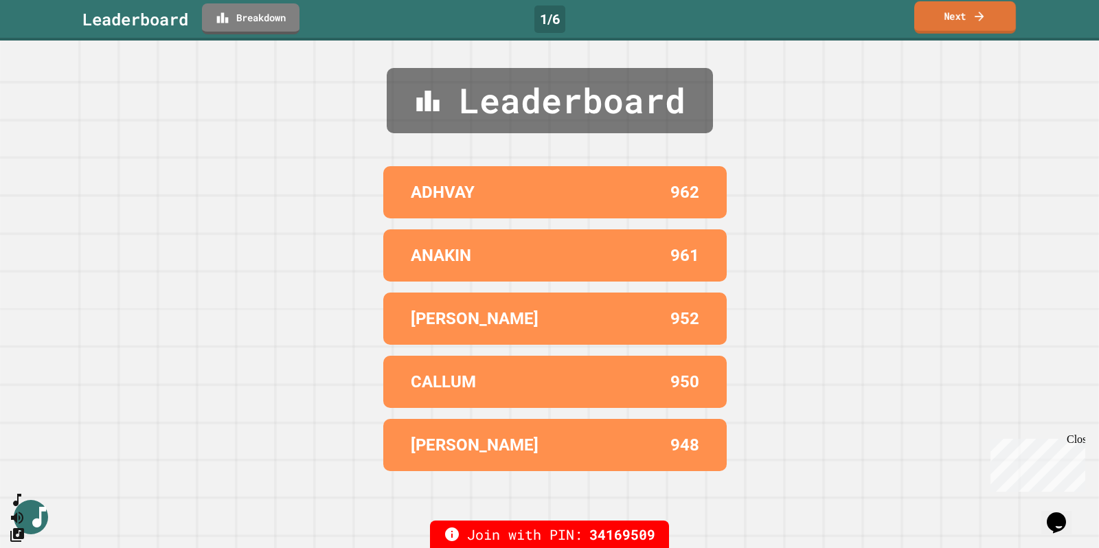
click at [986, 8] on link "Next" at bounding box center [965, 17] width 102 height 32
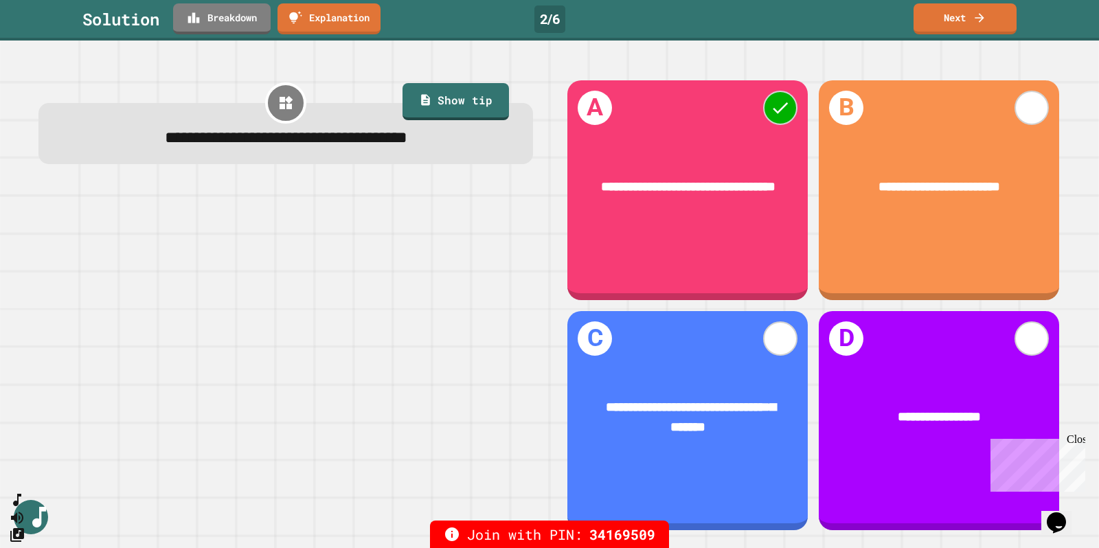
click at [996, 16] on link "Next" at bounding box center [965, 18] width 103 height 31
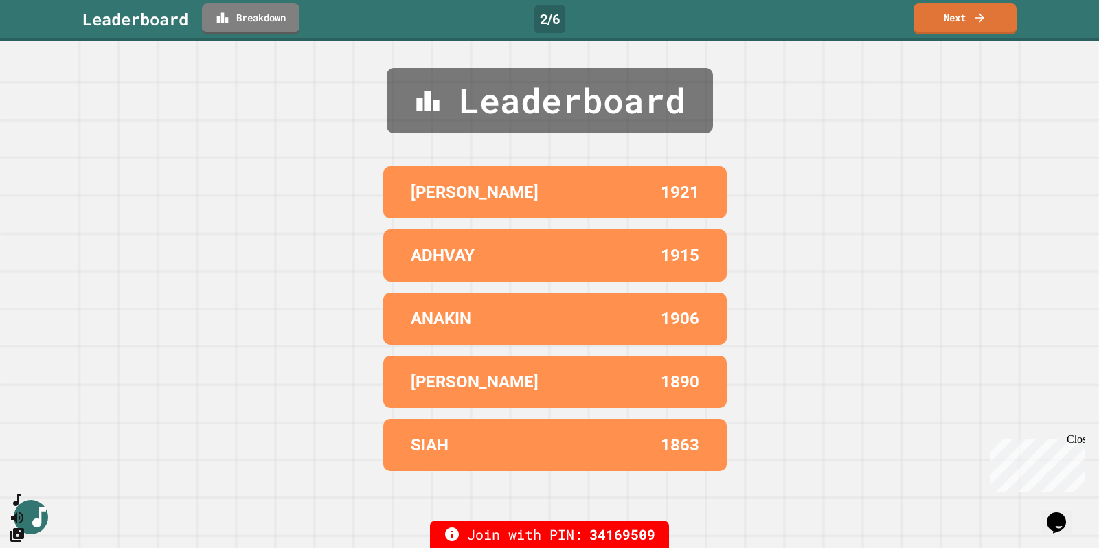
click at [983, 18] on icon at bounding box center [979, 17] width 9 height 9
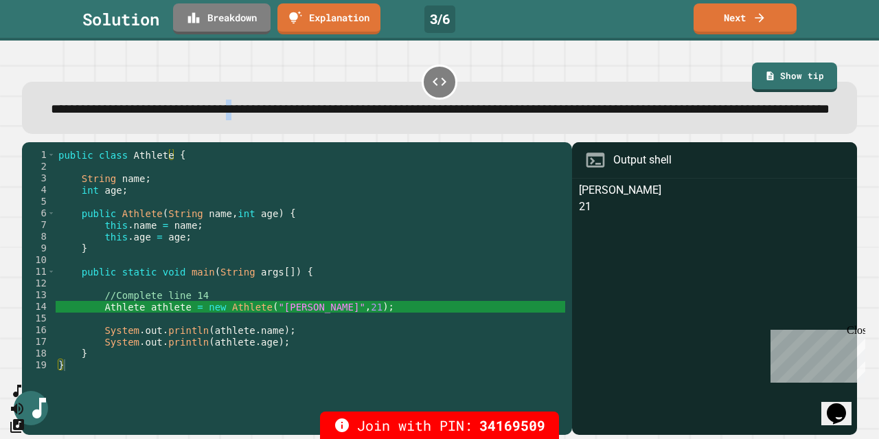
drag, startPoint x: 308, startPoint y: 113, endPoint x: 318, endPoint y: 113, distance: 10.3
click at [318, 113] on span "**********" at bounding box center [440, 108] width 779 height 13
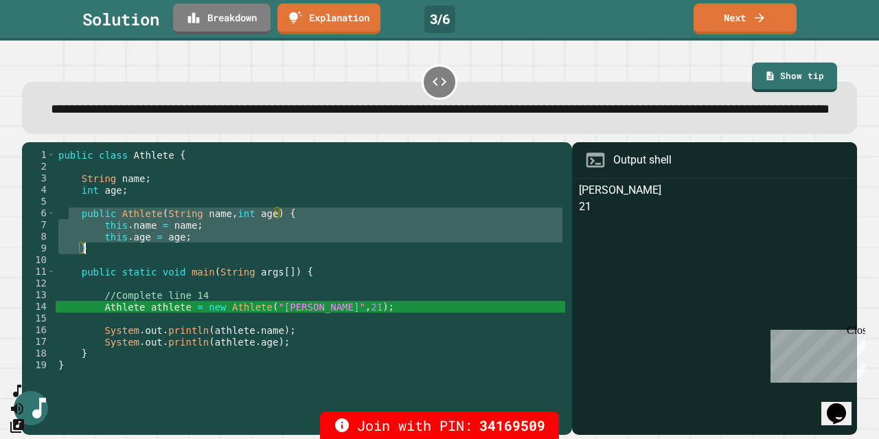
drag, startPoint x: 71, startPoint y: 238, endPoint x: 118, endPoint y: 276, distance: 60.1
click at [118, 276] on div "public class Athlete { String name ; int age ; public Athlete ( String name , i…" at bounding box center [311, 271] width 510 height 245
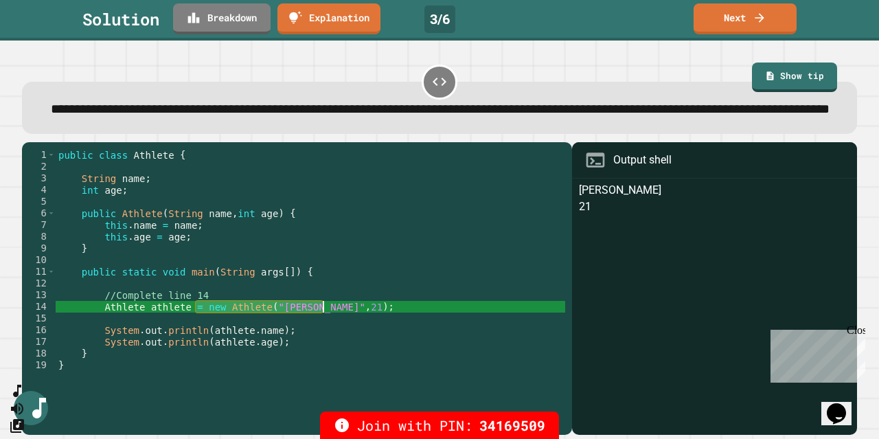
drag, startPoint x: 196, startPoint y: 330, endPoint x: 322, endPoint y: 328, distance: 126.4
click at [322, 328] on div "public class Athlete { String name ; int age ; public Athlete ( String name , i…" at bounding box center [311, 271] width 510 height 245
type textarea "**********"
click at [460, 280] on div "public class Athlete { String name ; int age ; public Athlete ( String name , i…" at bounding box center [311, 271] width 510 height 245
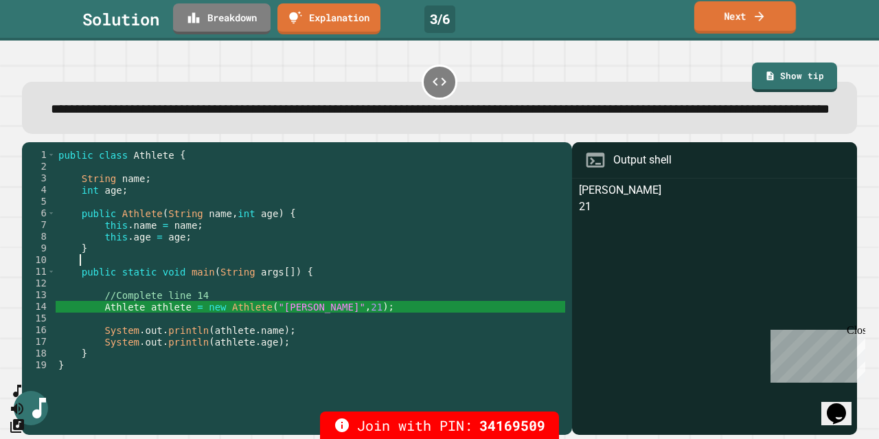
click at [729, 16] on link "Next" at bounding box center [745, 17] width 102 height 32
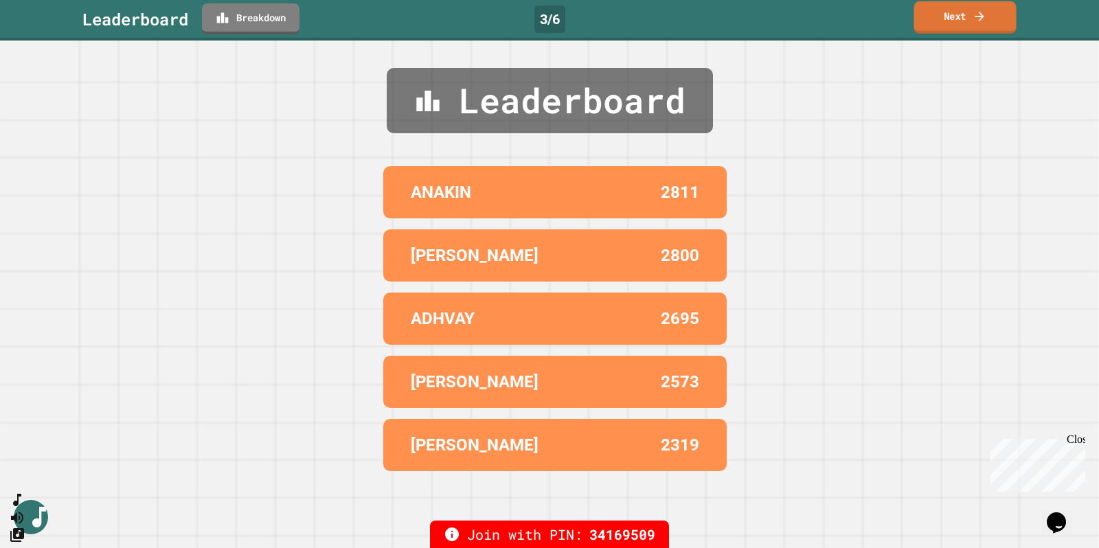
click at [957, 15] on link "Next" at bounding box center [965, 17] width 102 height 32
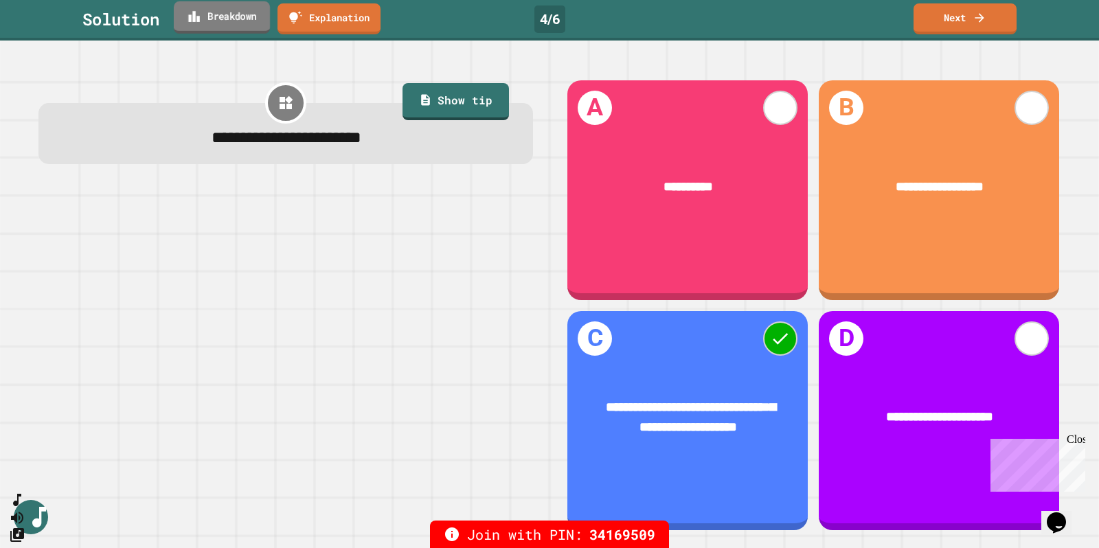
click at [214, 12] on link "Breakdown" at bounding box center [222, 17] width 96 height 32
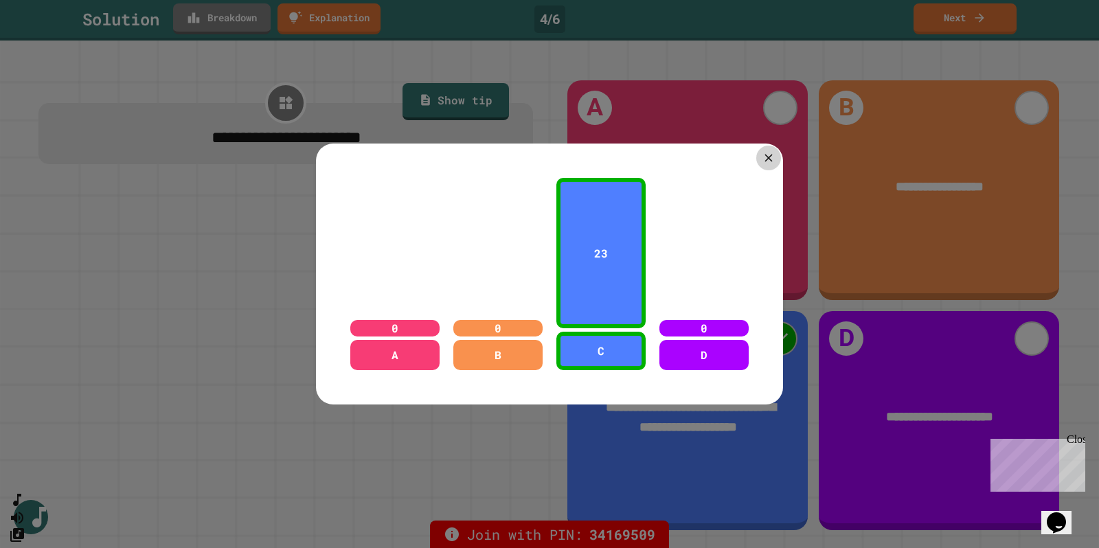
click at [762, 155] on icon at bounding box center [768, 157] width 13 height 13
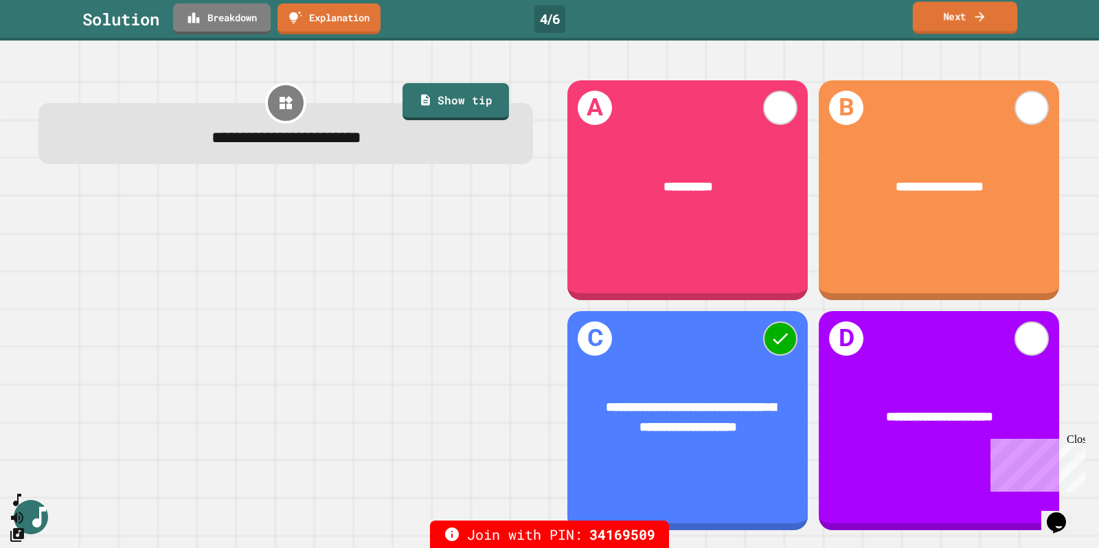
click at [975, 14] on icon at bounding box center [980, 16] width 14 height 14
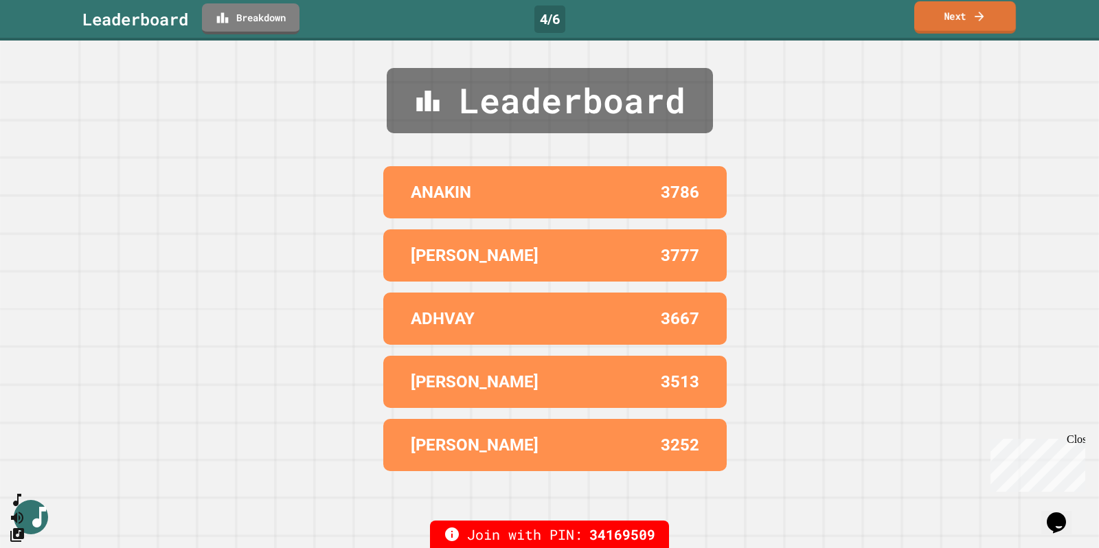
click at [944, 18] on link "Next" at bounding box center [965, 17] width 102 height 32
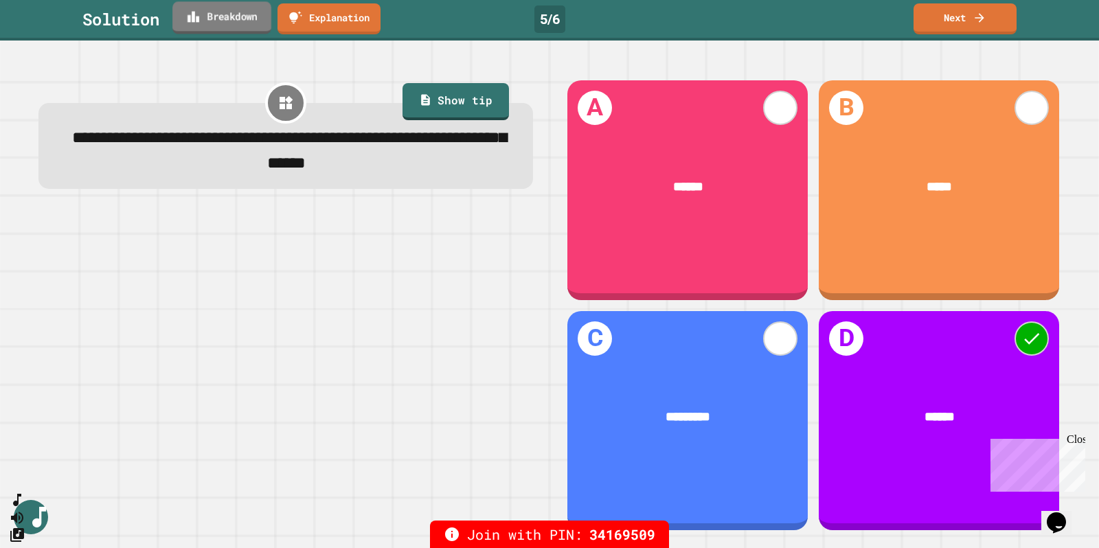
click at [220, 8] on link "Breakdown" at bounding box center [221, 17] width 99 height 32
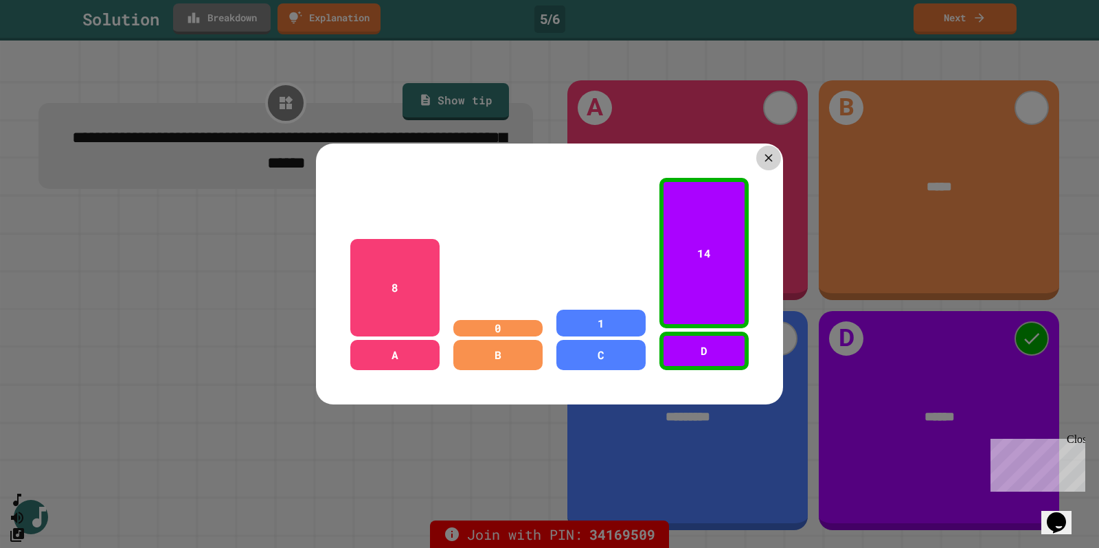
click at [762, 151] on icon at bounding box center [768, 157] width 13 height 13
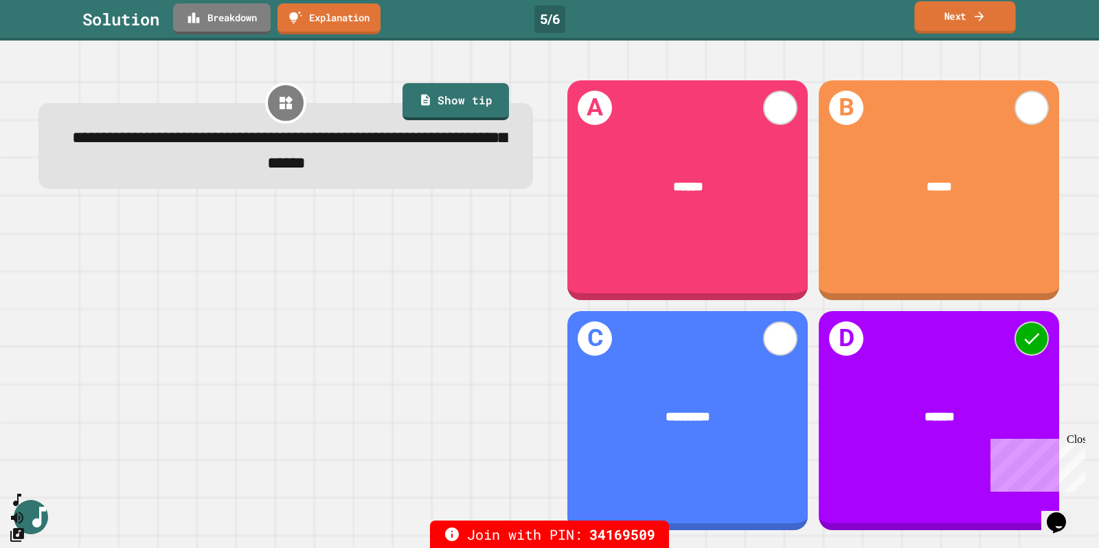
click at [974, 11] on icon at bounding box center [980, 16] width 14 height 14
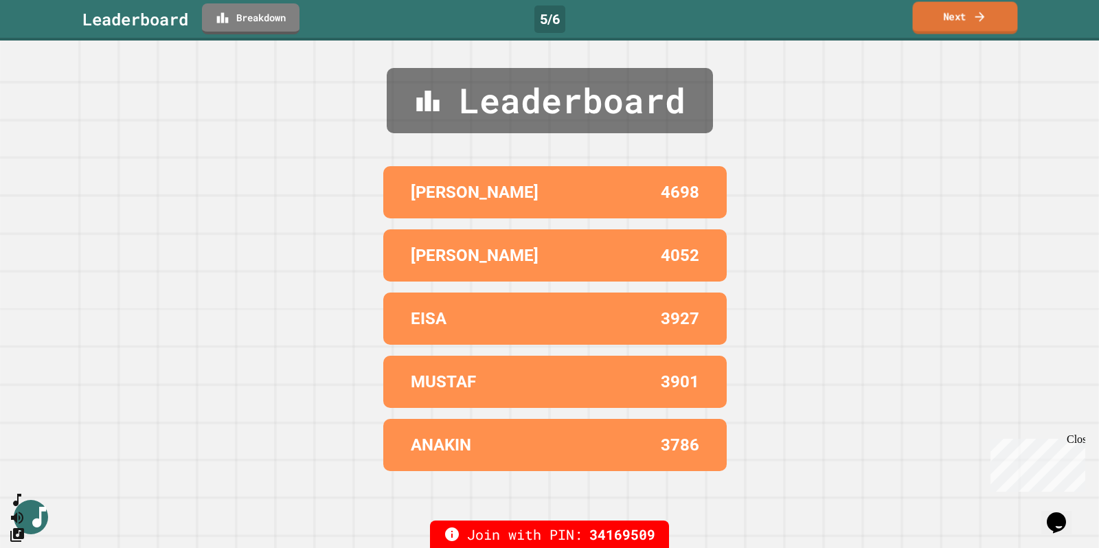
click at [977, 12] on icon at bounding box center [980, 17] width 14 height 14
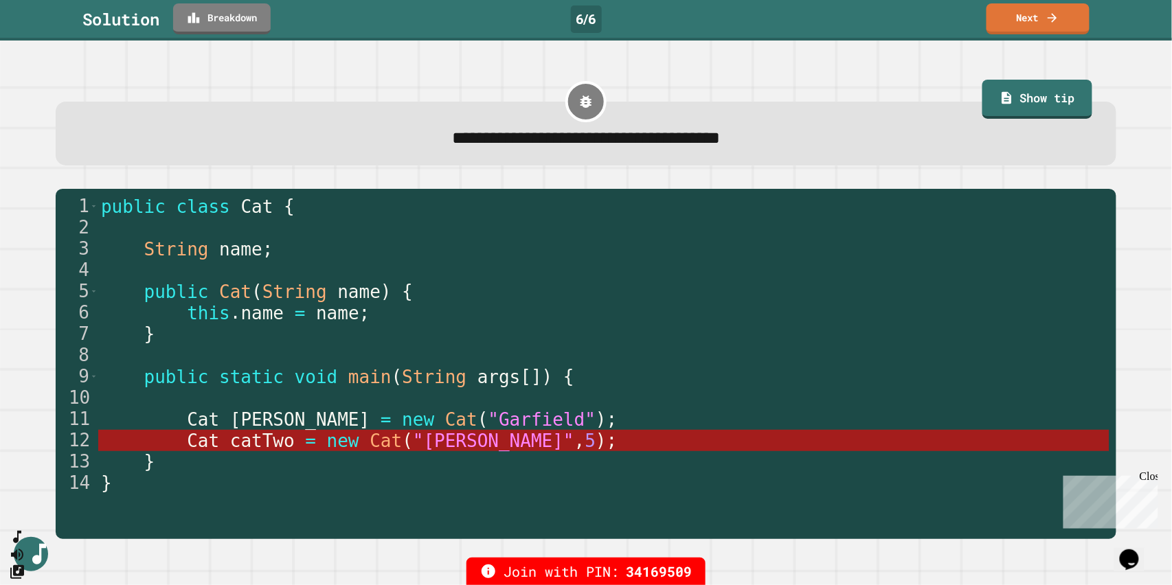
click at [1039, 20] on link "Next" at bounding box center [1037, 18] width 103 height 31
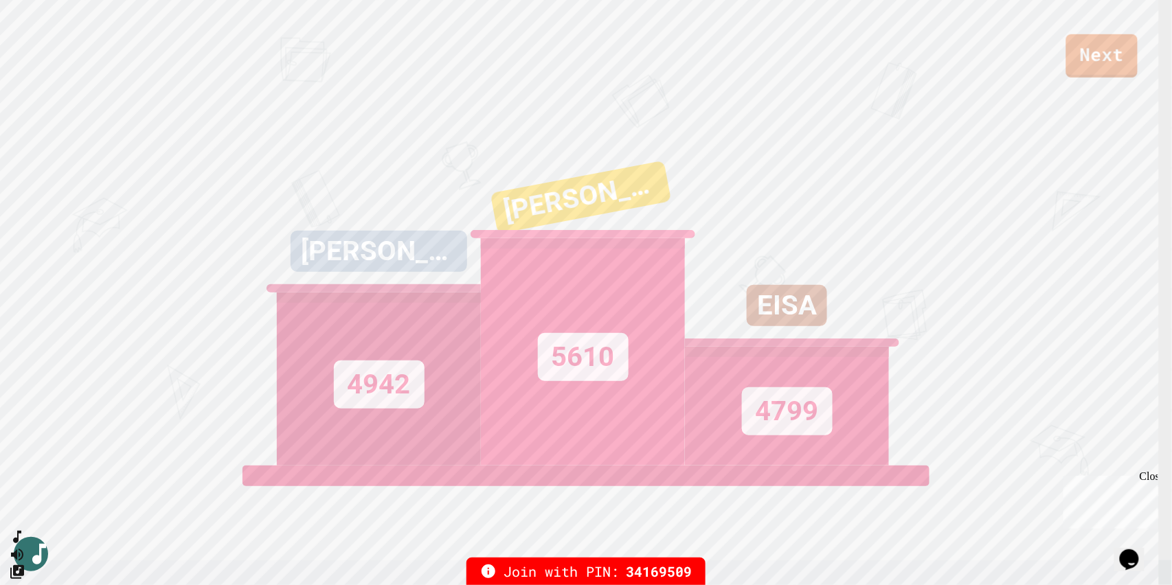
click at [1098, 60] on link "Next" at bounding box center [1101, 55] width 71 height 43
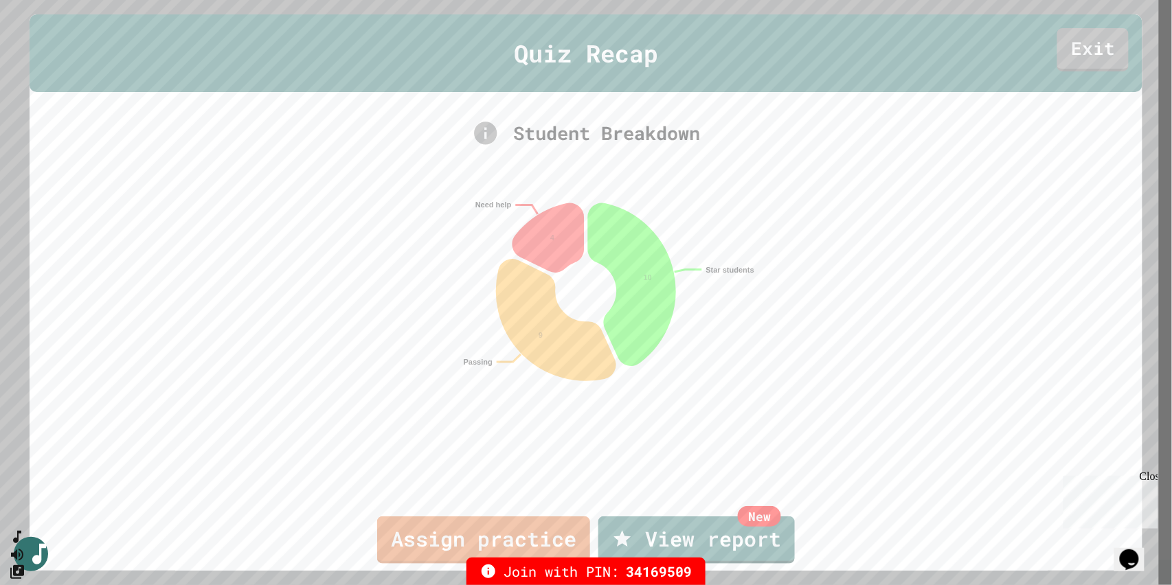
click at [1094, 53] on link "Exit" at bounding box center [1092, 49] width 71 height 43
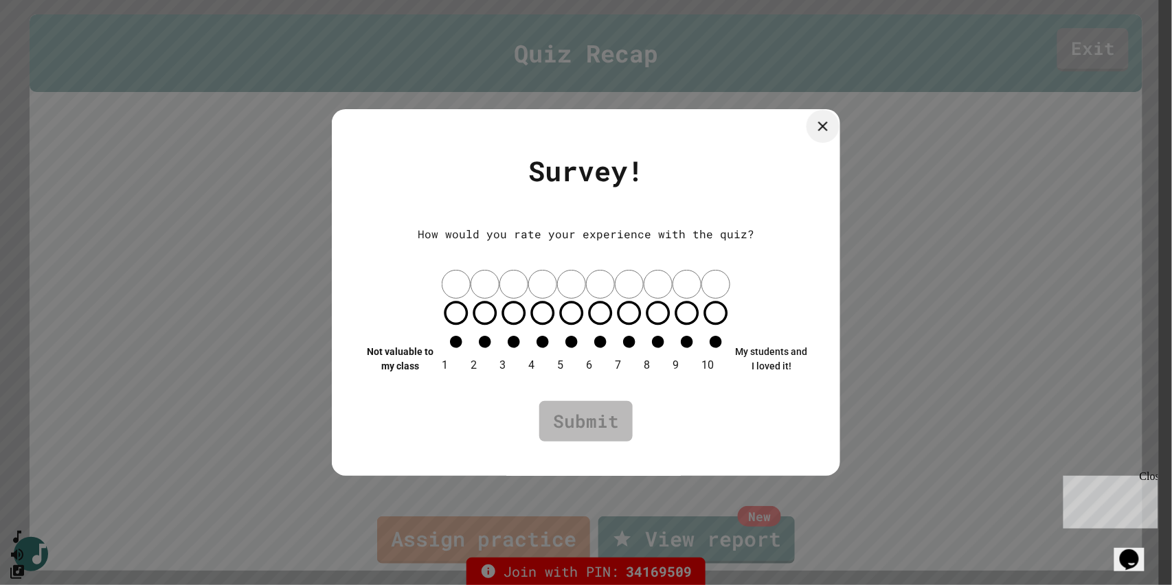
click at [817, 135] on icon at bounding box center [823, 126] width 16 height 16
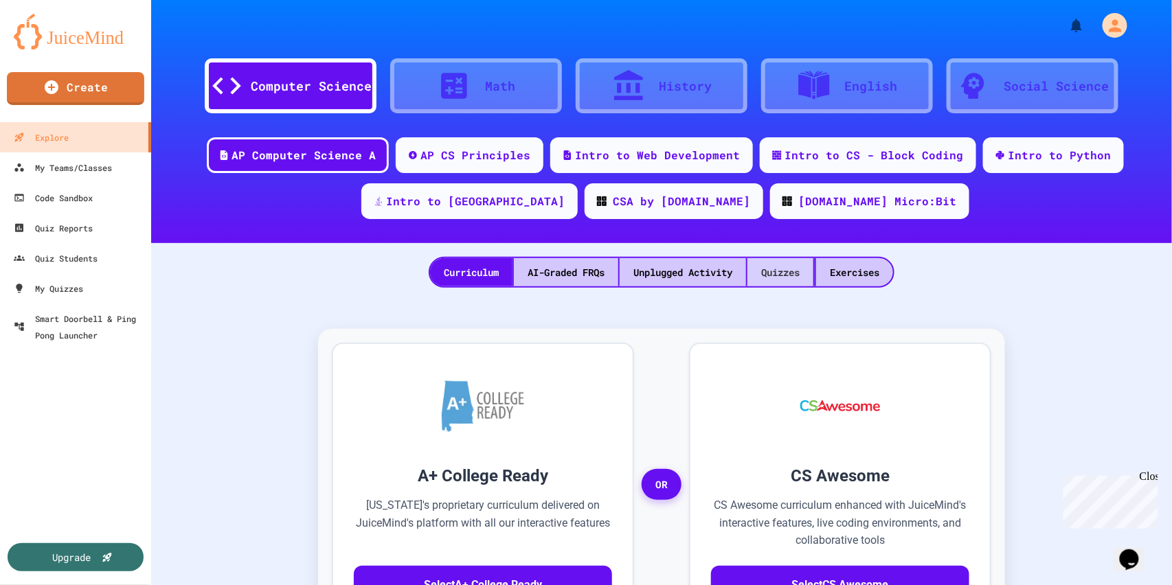
click at [786, 275] on div "Quizzes" at bounding box center [780, 272] width 66 height 28
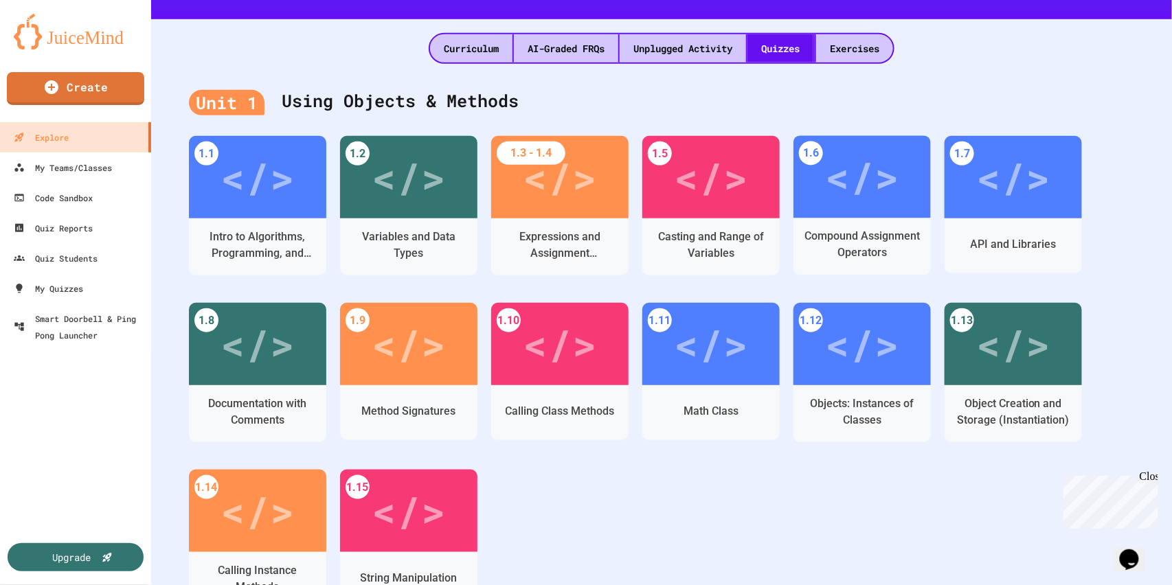
scroll to position [260, 0]
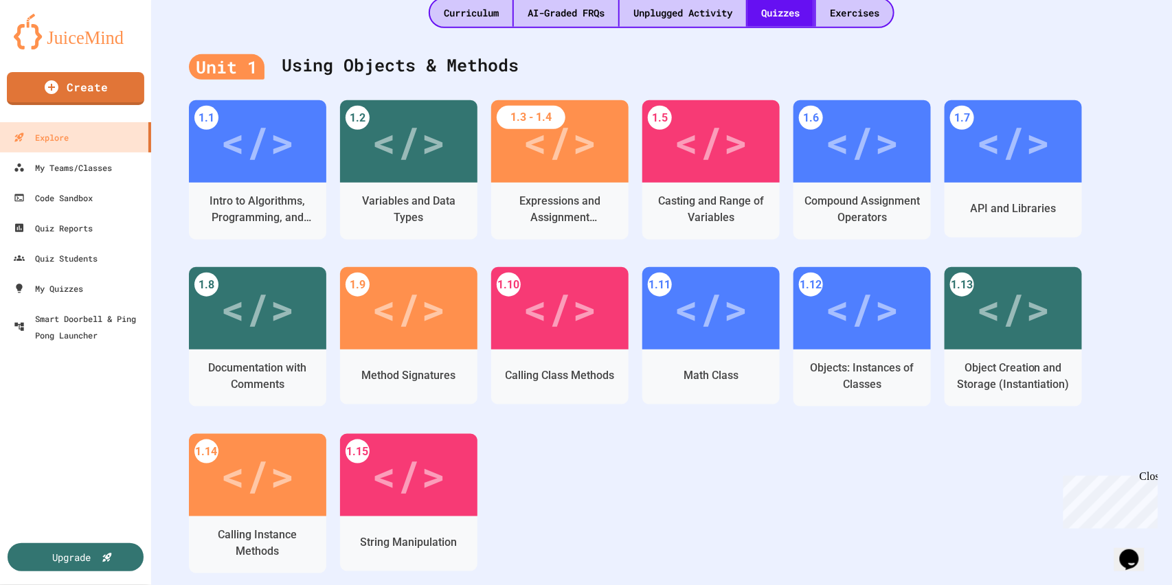
click at [1022, 325] on div "</>" at bounding box center [1013, 309] width 74 height 62
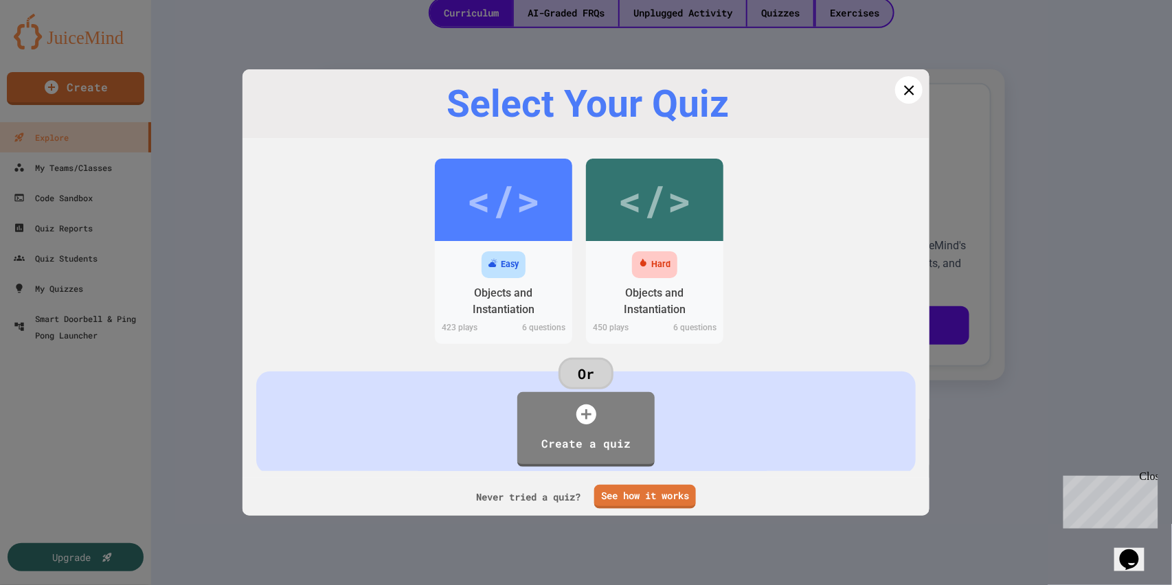
click at [657, 201] on div "</>" at bounding box center [655, 200] width 74 height 62
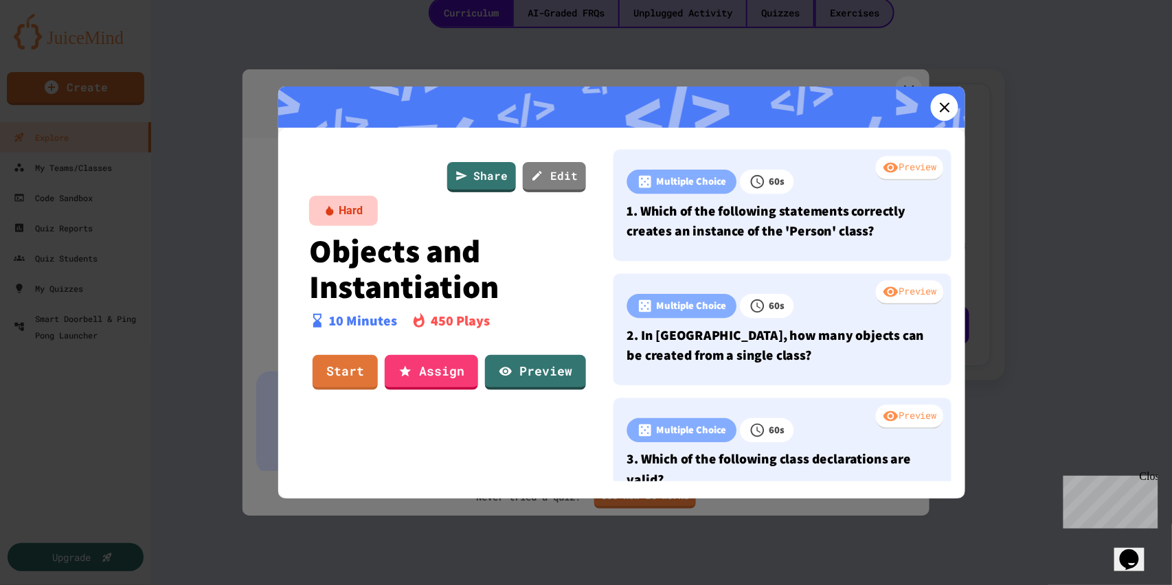
click at [353, 369] on link "Start" at bounding box center [345, 372] width 65 height 35
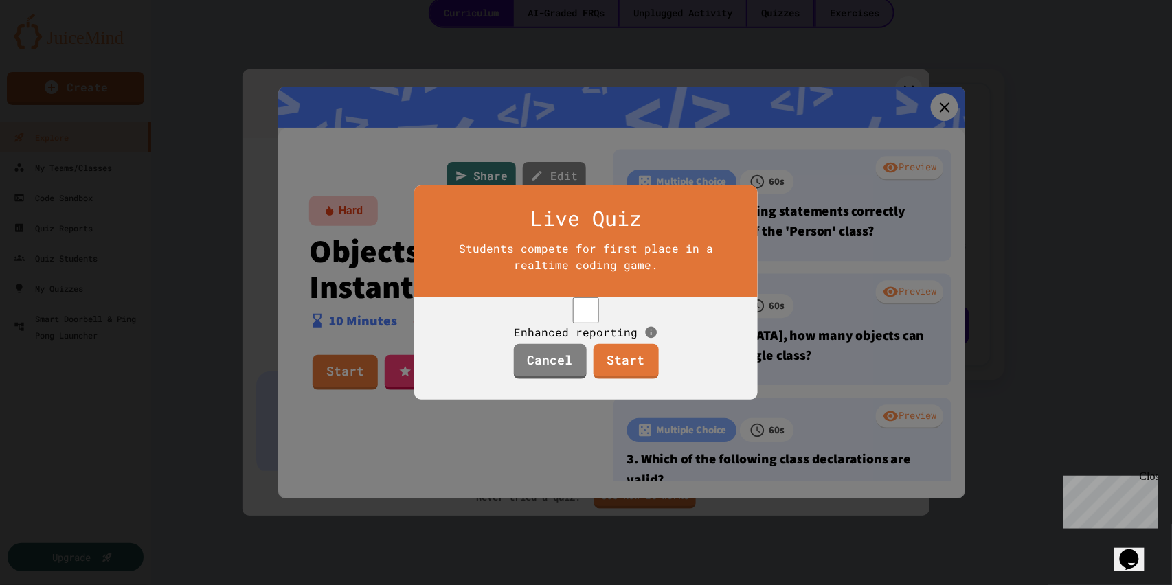
click at [630, 372] on link "Start" at bounding box center [625, 361] width 65 height 35
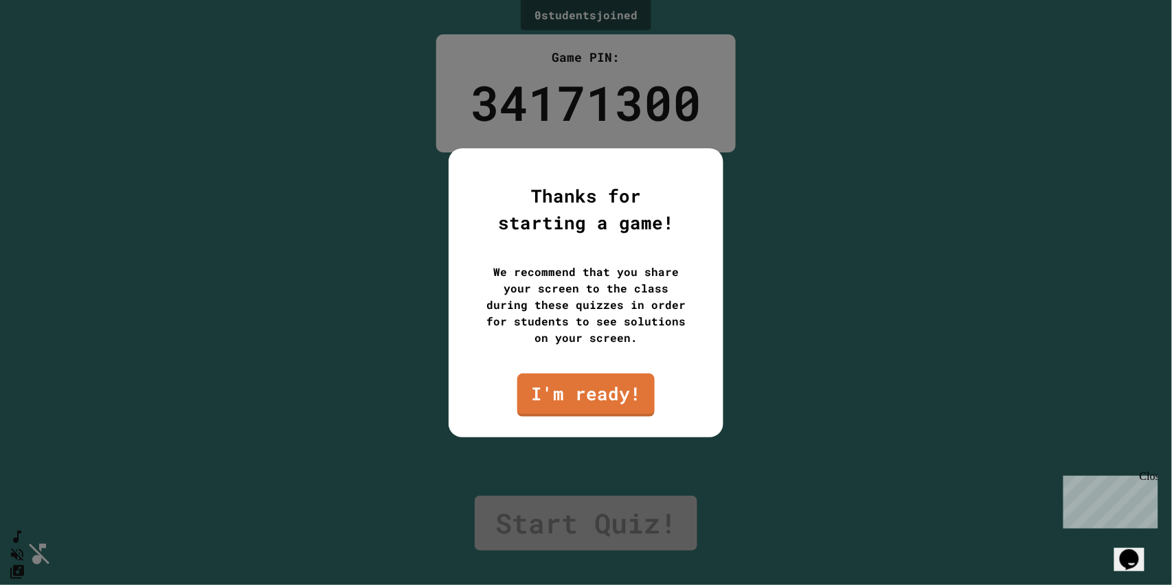
click at [613, 393] on link "I'm ready!" at bounding box center [585, 395] width 137 height 43
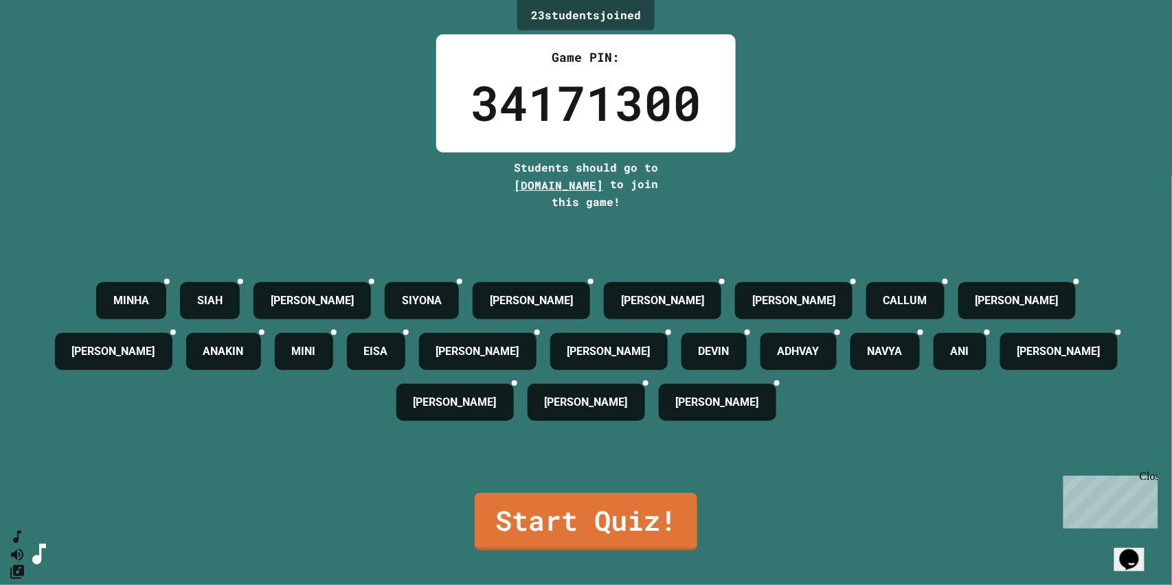
click at [595, 479] on link "Start Quiz!" at bounding box center [586, 522] width 223 height 58
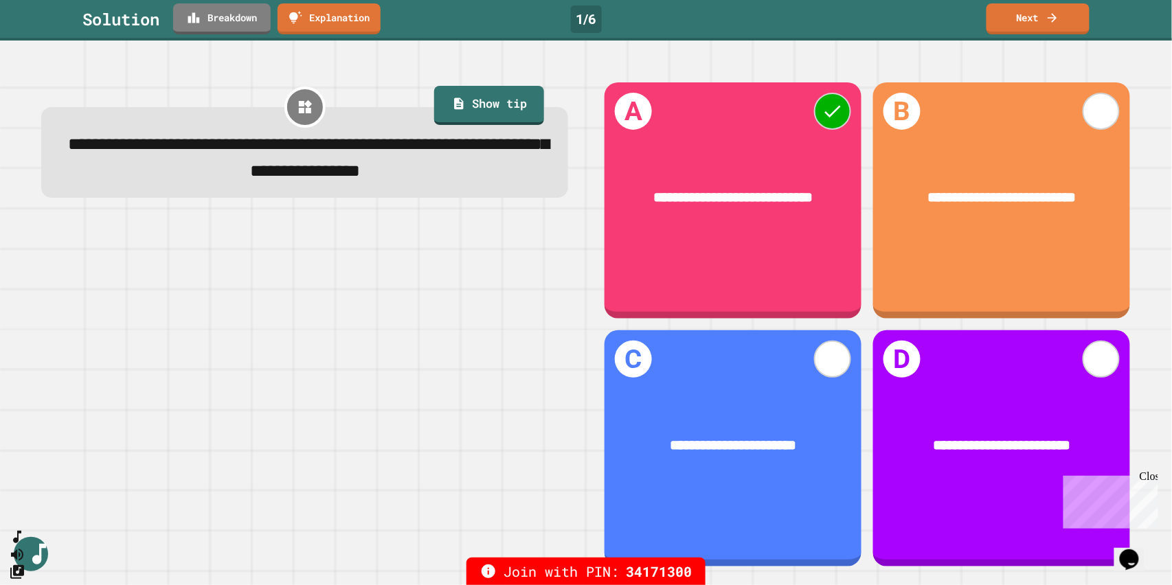
click at [1048, 25] on link "Next" at bounding box center [1037, 18] width 103 height 31
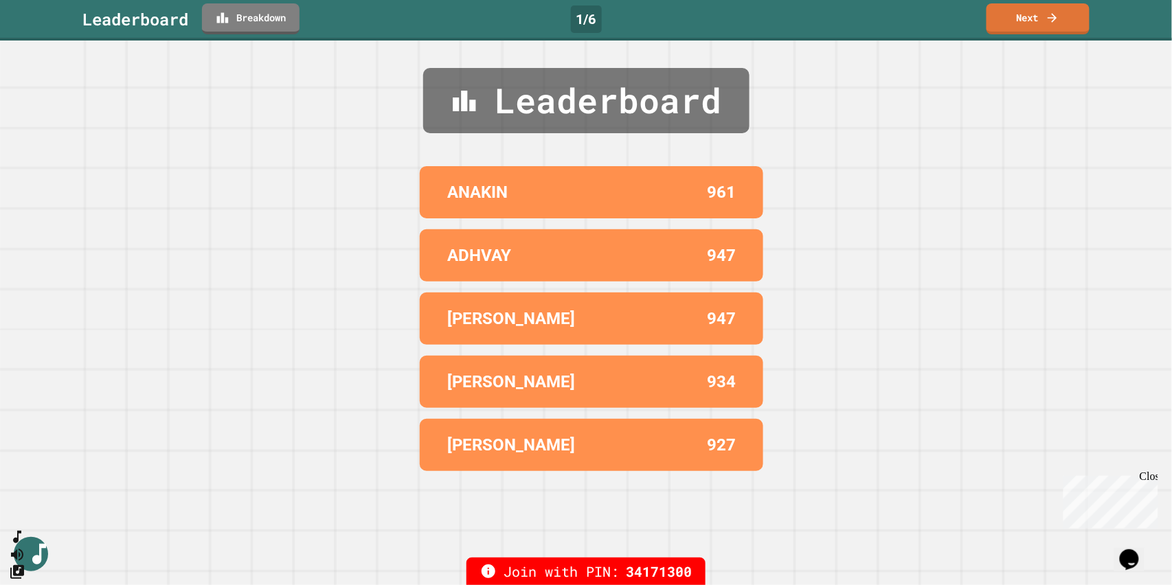
click at [1061, 20] on link "Next" at bounding box center [1037, 18] width 103 height 31
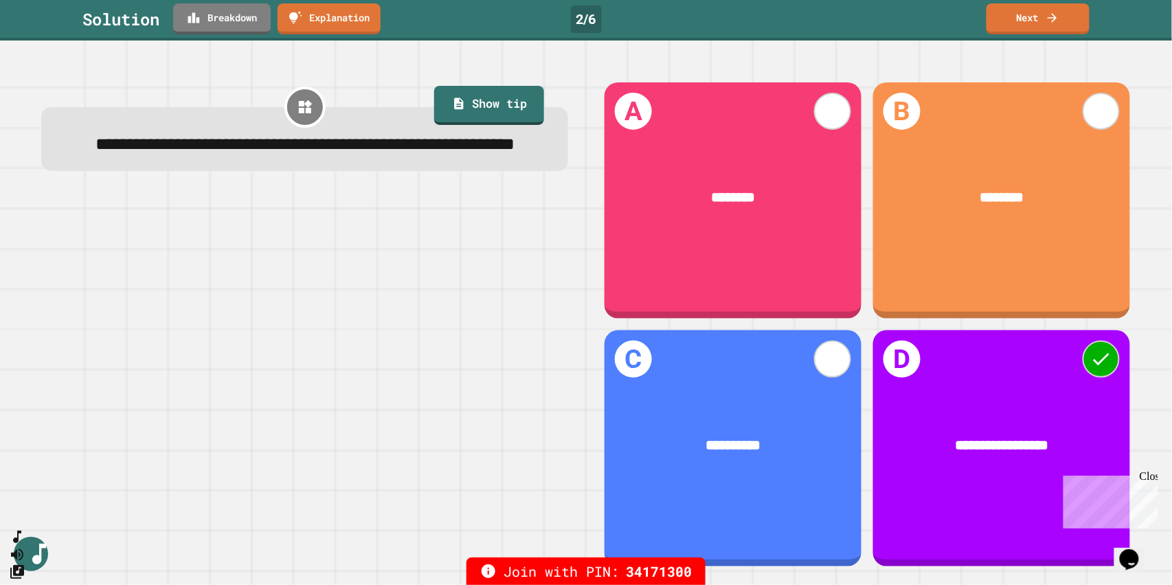
click at [1043, 19] on link "Next" at bounding box center [1037, 18] width 103 height 31
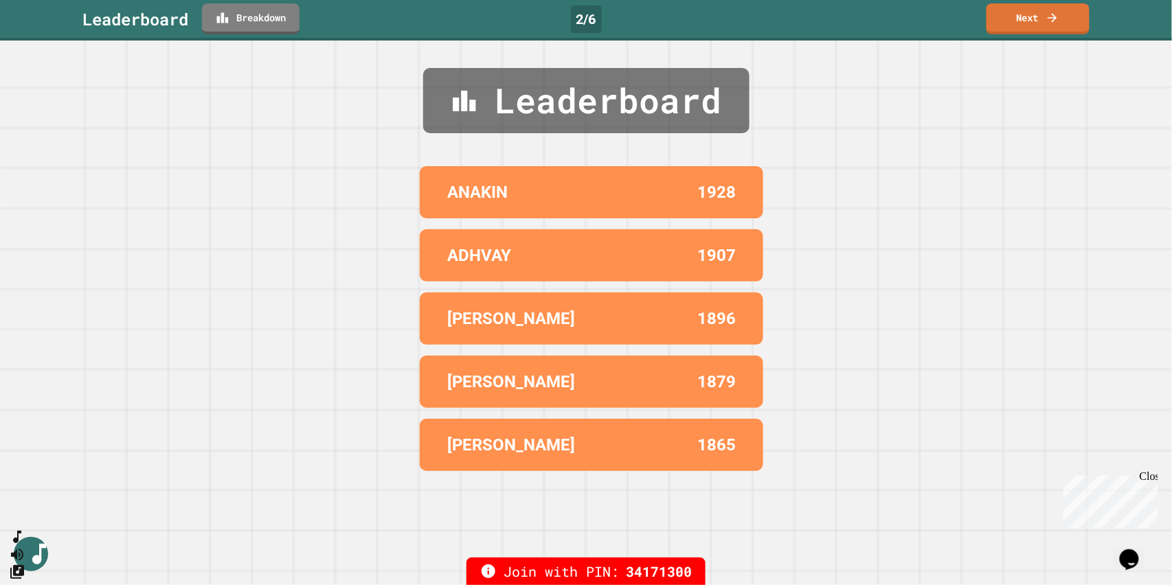
click at [1067, 20] on link "Next" at bounding box center [1037, 18] width 103 height 31
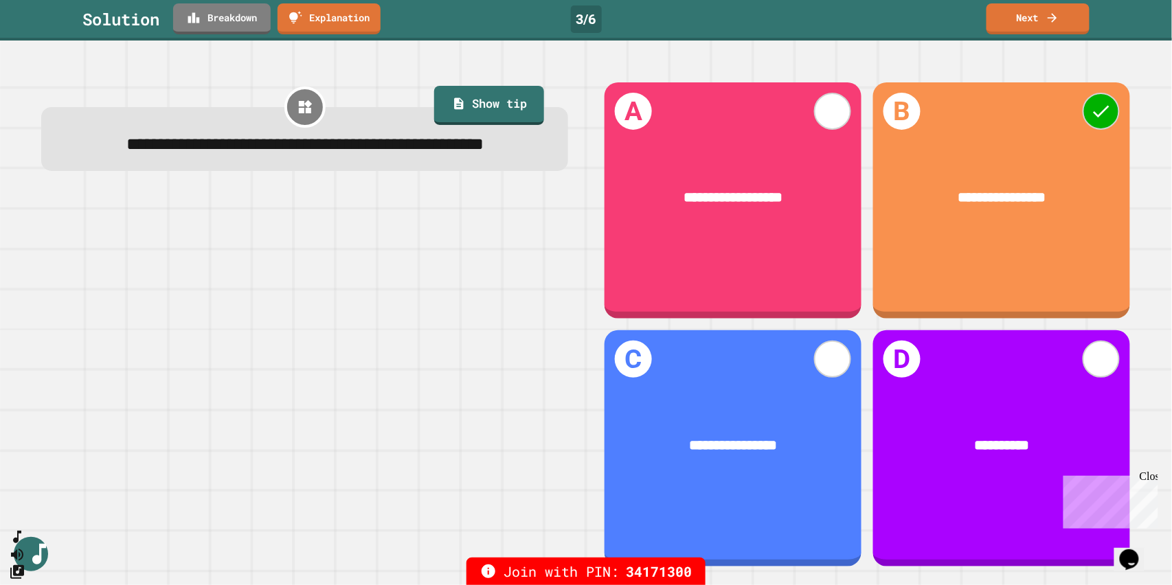
click at [1053, 19] on icon at bounding box center [1052, 18] width 14 height 14
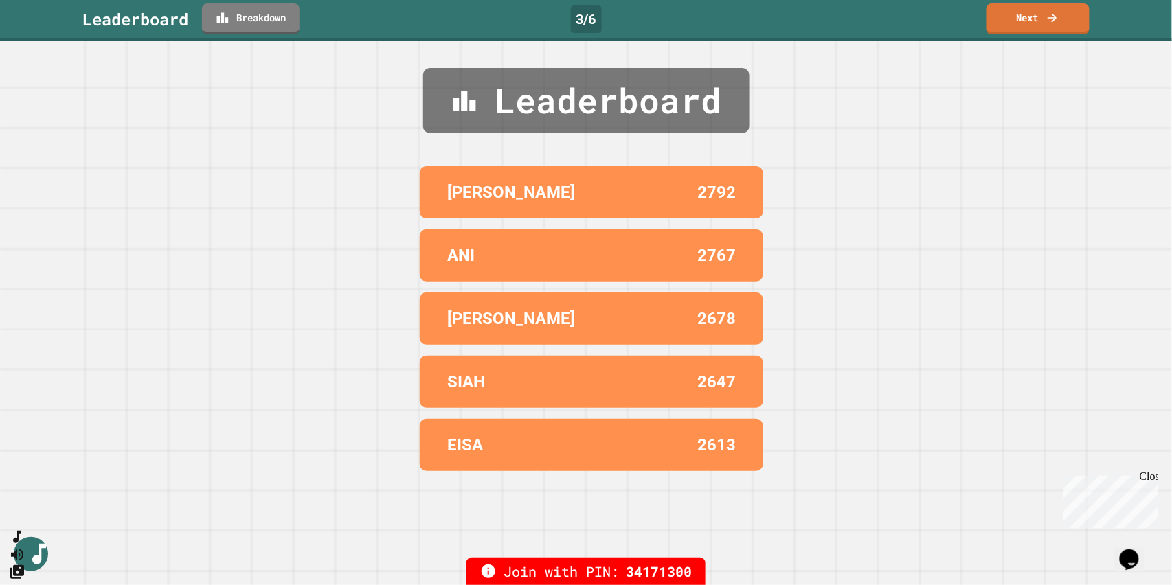
click at [1050, 21] on icon at bounding box center [1052, 18] width 14 height 14
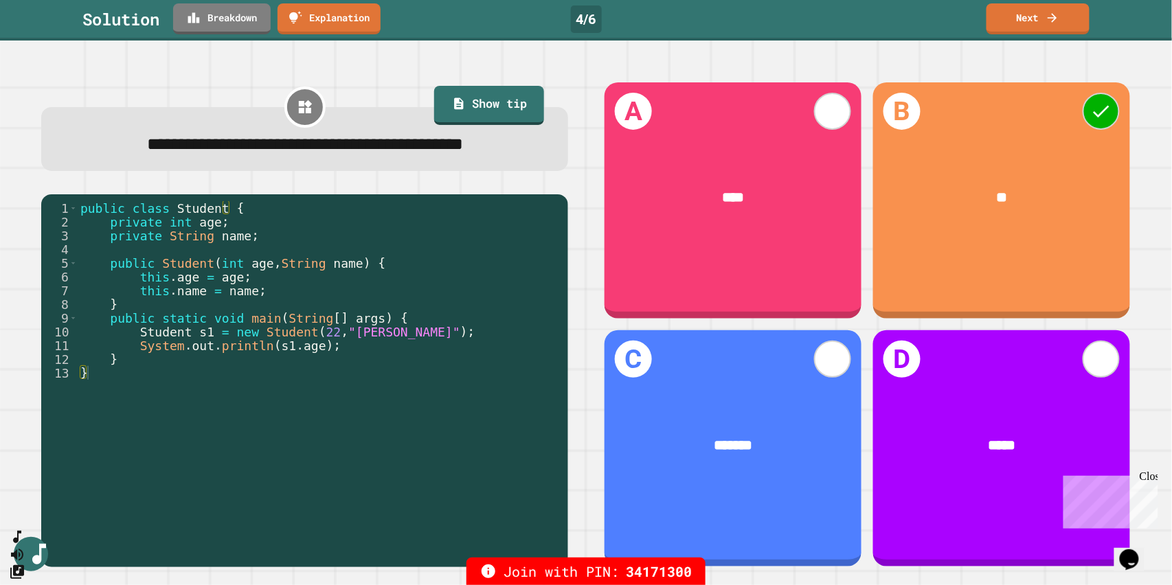
click at [1052, 23] on icon at bounding box center [1052, 18] width 14 height 14
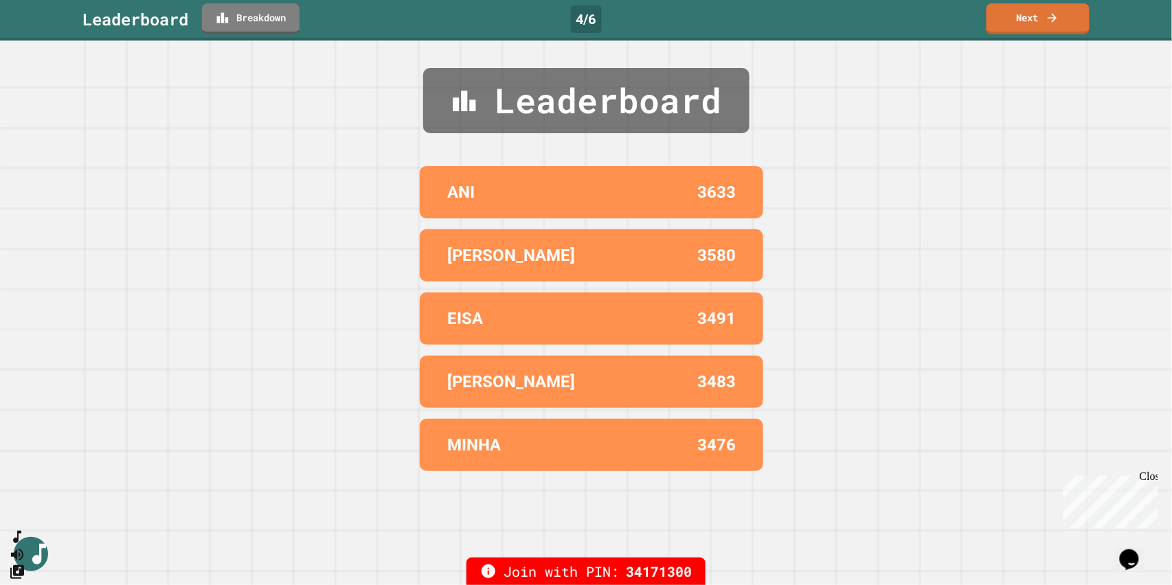
click at [1047, 22] on icon at bounding box center [1052, 18] width 14 height 14
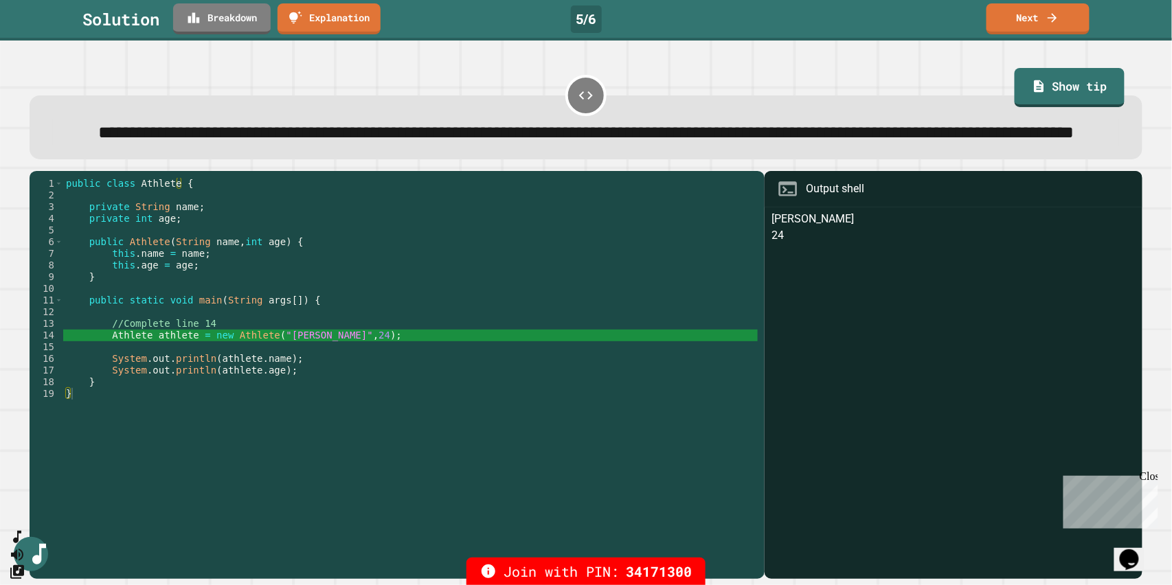
click at [1040, 23] on link "Next" at bounding box center [1037, 18] width 103 height 31
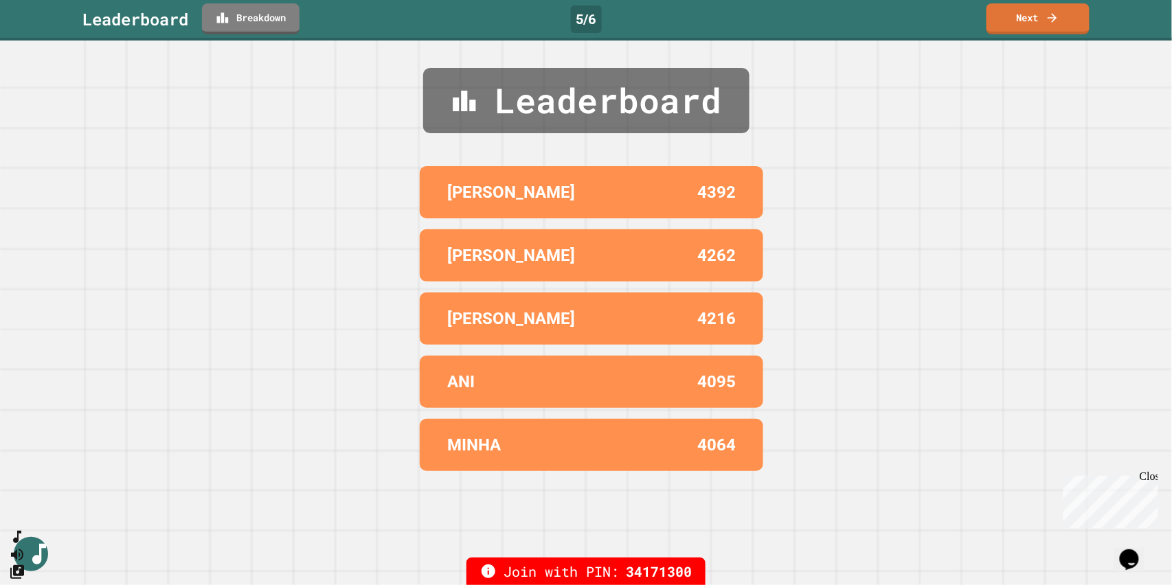
click at [1037, 19] on link "Next" at bounding box center [1037, 18] width 103 height 31
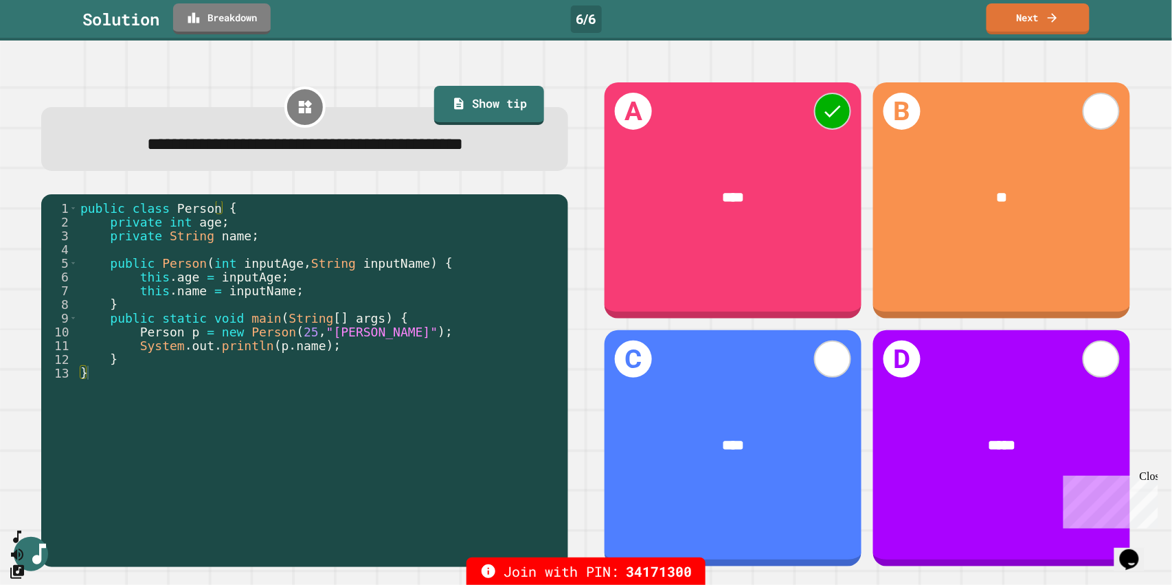
click at [1037, 22] on link "Next" at bounding box center [1037, 18] width 103 height 31
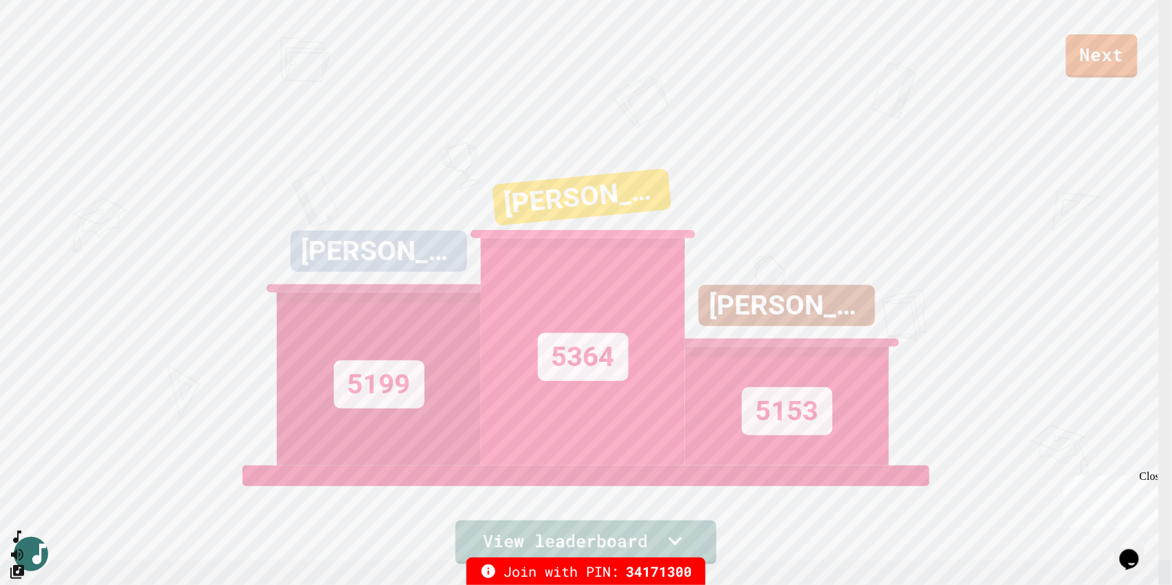
click at [1098, 64] on link "Next" at bounding box center [1101, 55] width 71 height 43
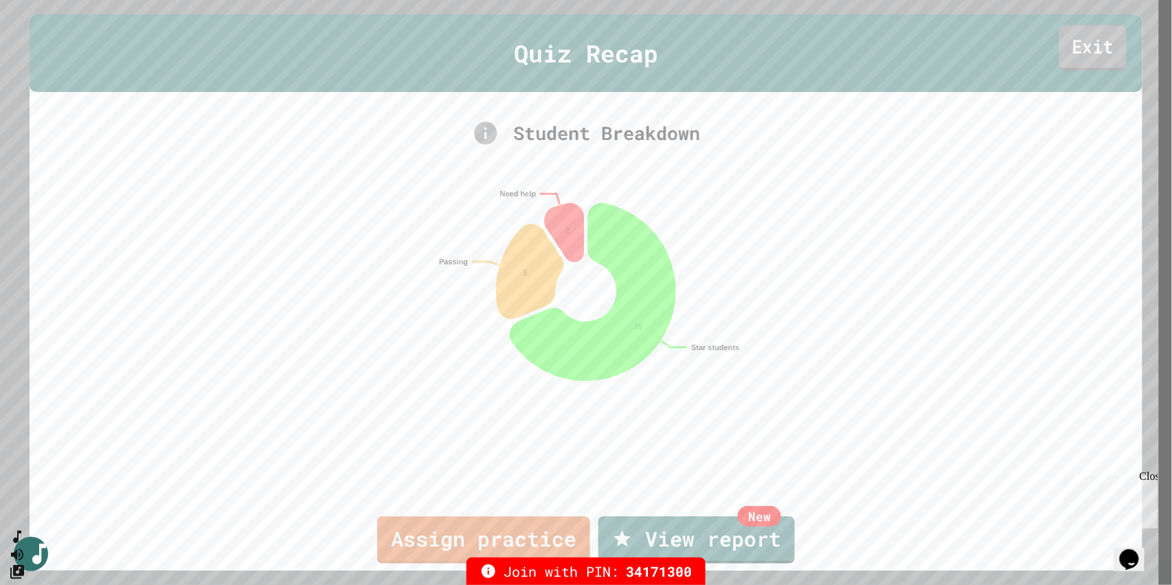
click at [1096, 55] on link "Exit" at bounding box center [1092, 47] width 67 height 45
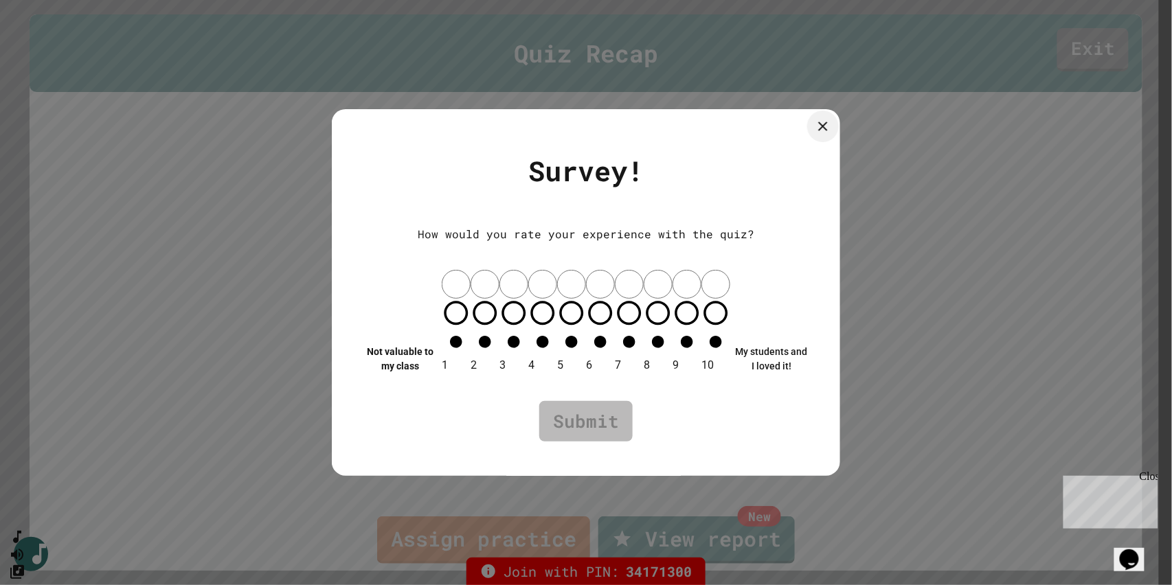
click at [816, 134] on icon at bounding box center [823, 126] width 16 height 16
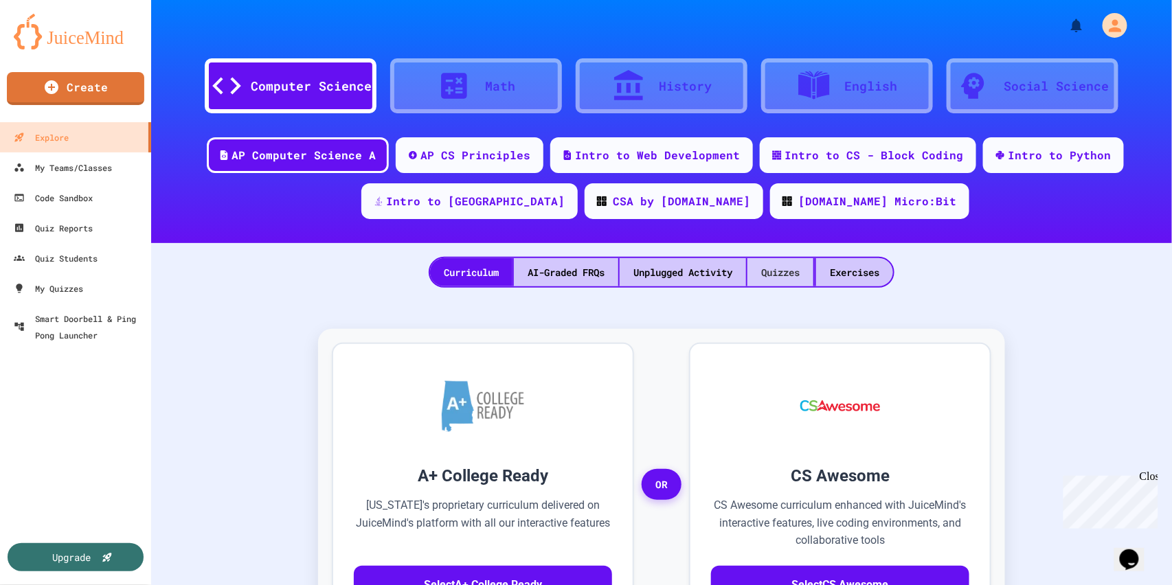
click at [784, 276] on div "Quizzes" at bounding box center [780, 272] width 66 height 28
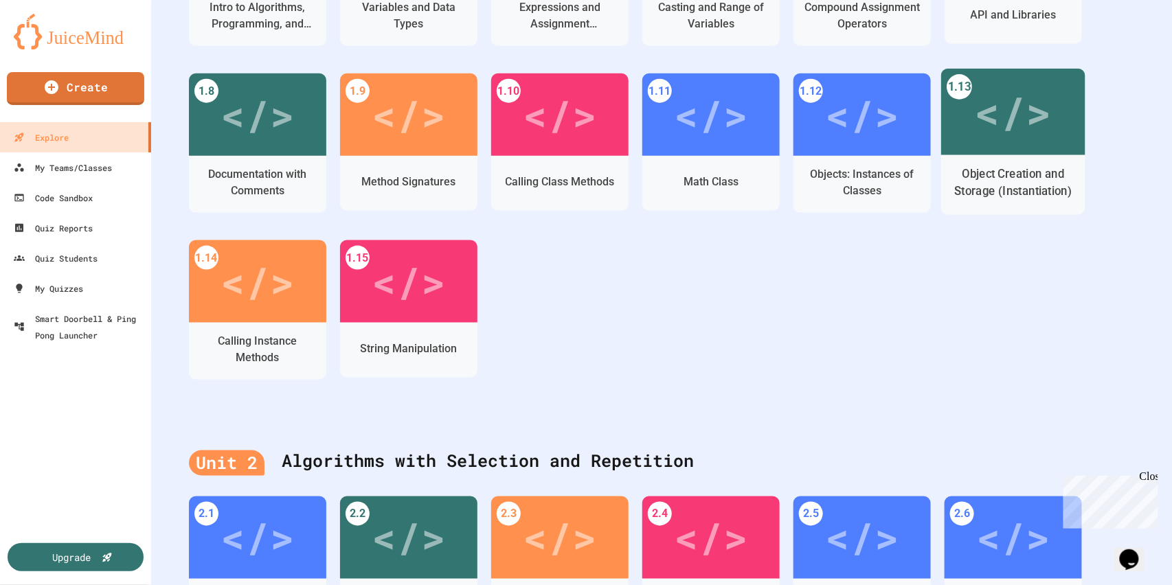
scroll to position [454, 0]
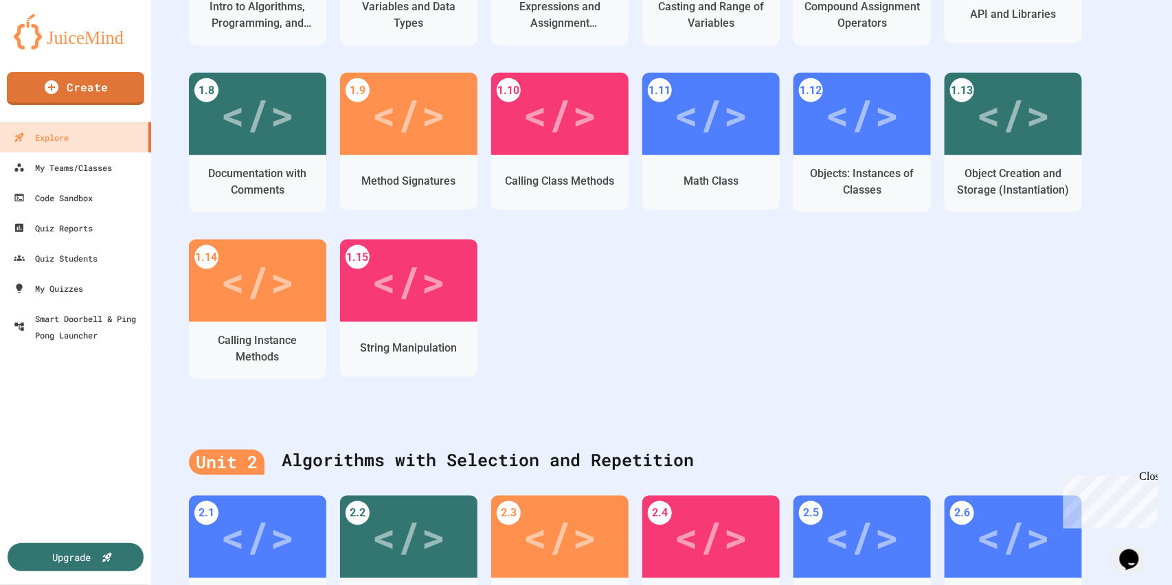
click at [899, 151] on div "</>" at bounding box center [861, 114] width 137 height 82
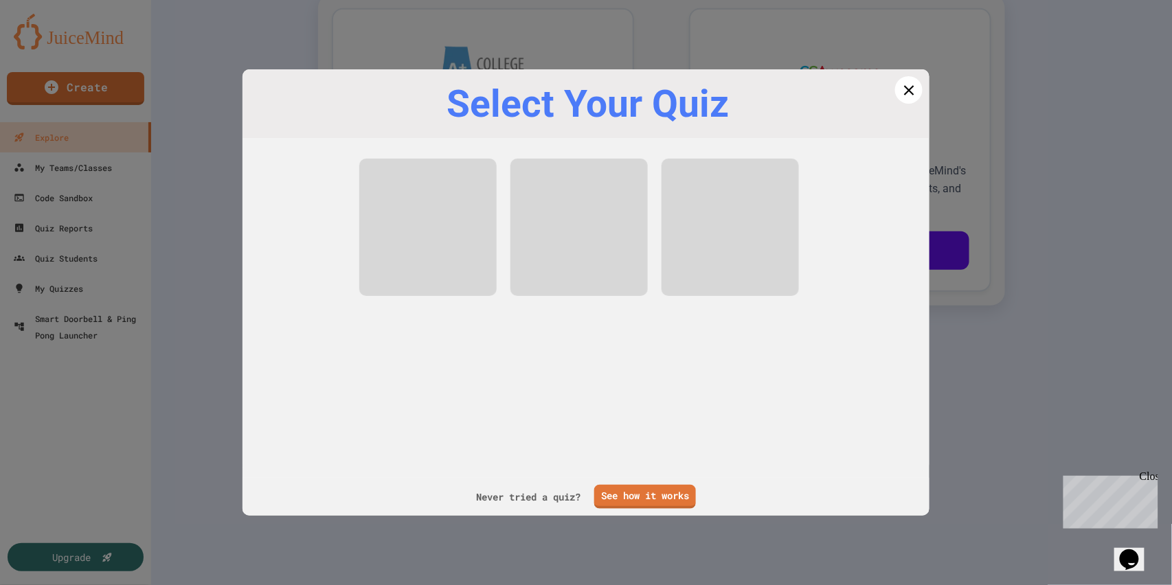
scroll to position [347, 0]
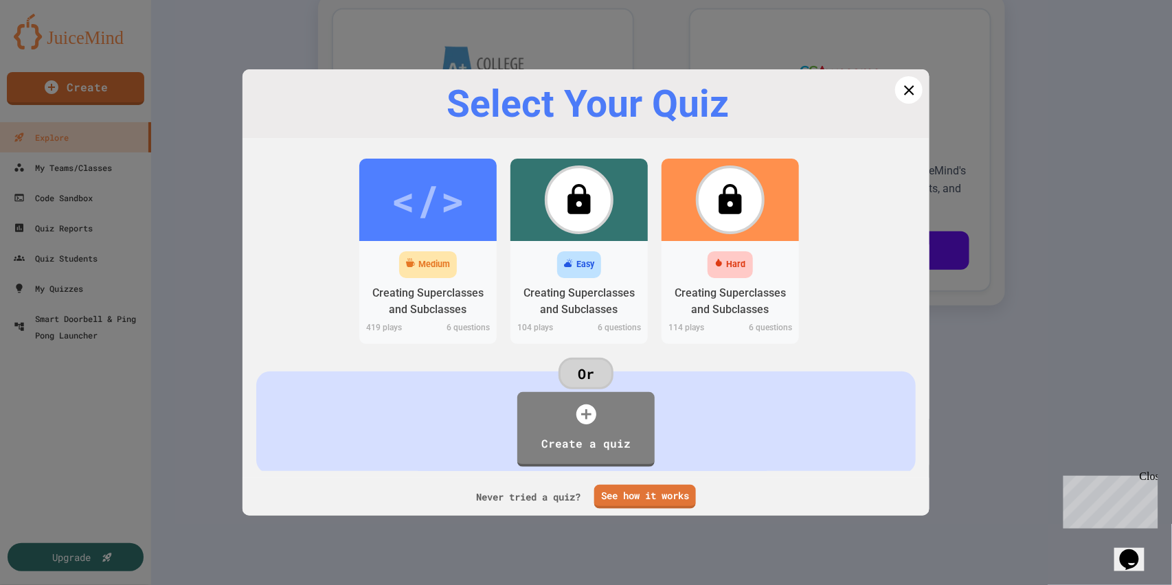
click at [902, 94] on icon at bounding box center [909, 90] width 17 height 17
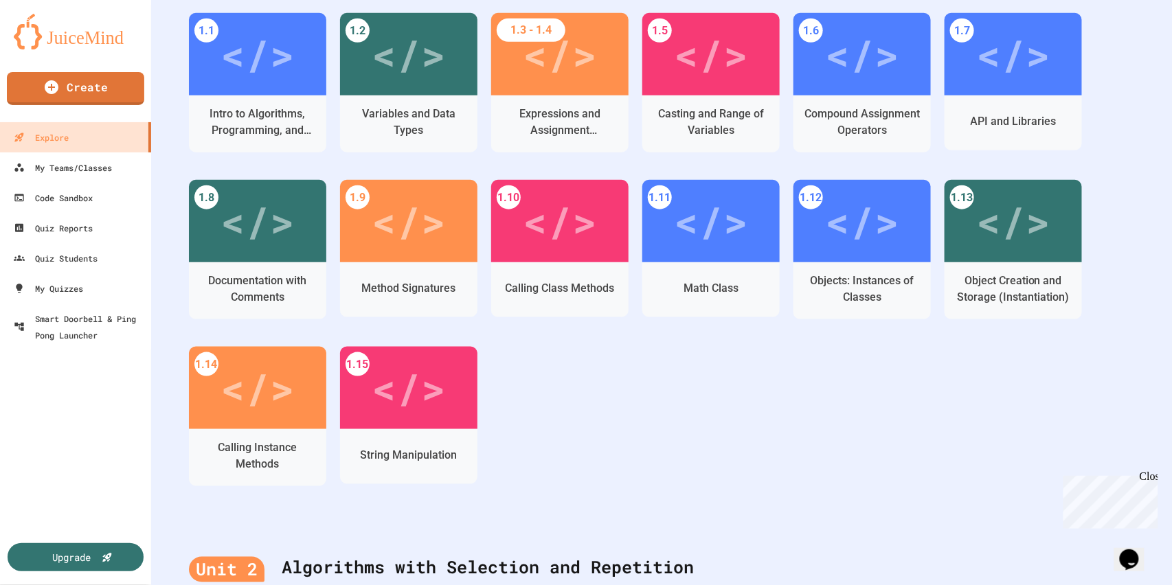
click at [275, 400] on div "</>" at bounding box center [257, 388] width 74 height 62
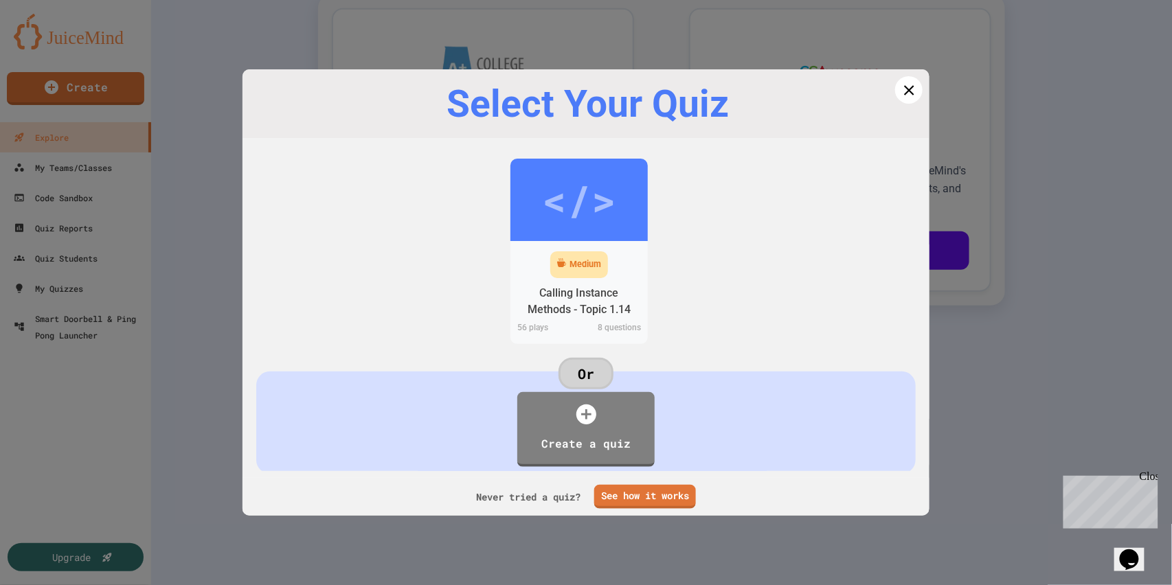
click at [901, 88] on icon at bounding box center [909, 90] width 17 height 17
